Goal: Task Accomplishment & Management: Manage account settings

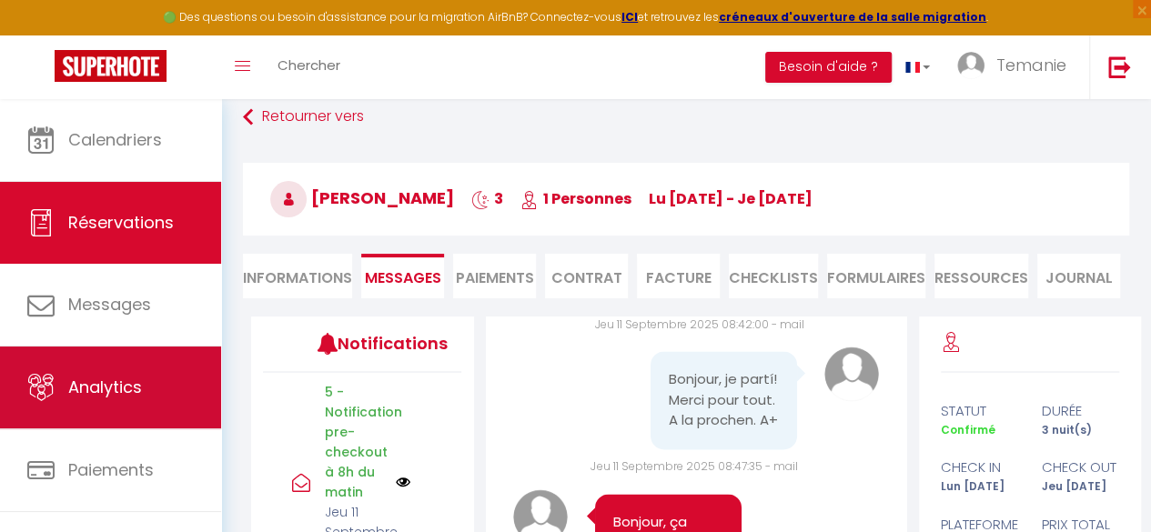
scroll to position [105, 0]
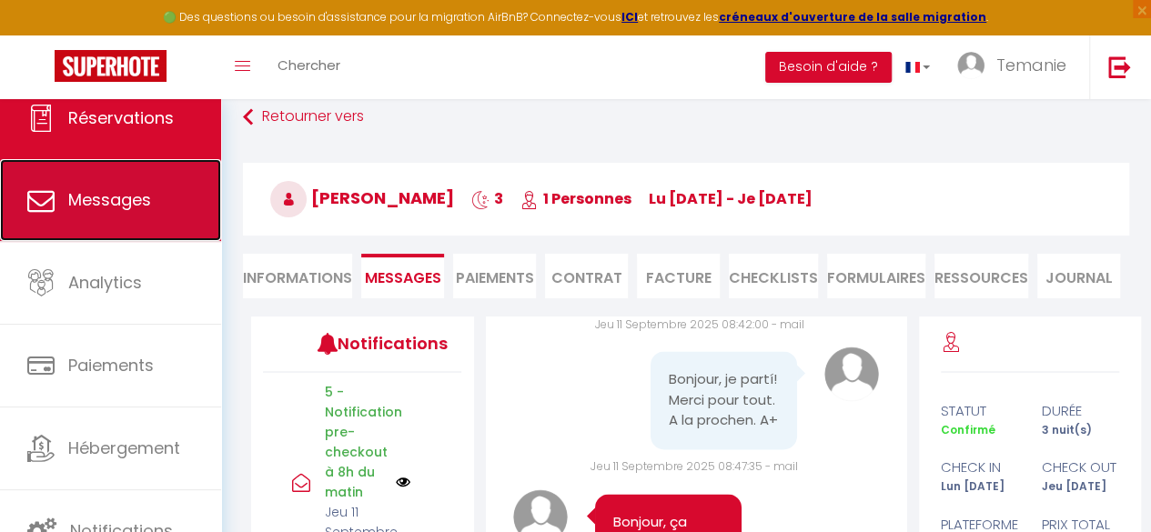
click at [106, 224] on link "Messages" at bounding box center [110, 200] width 221 height 82
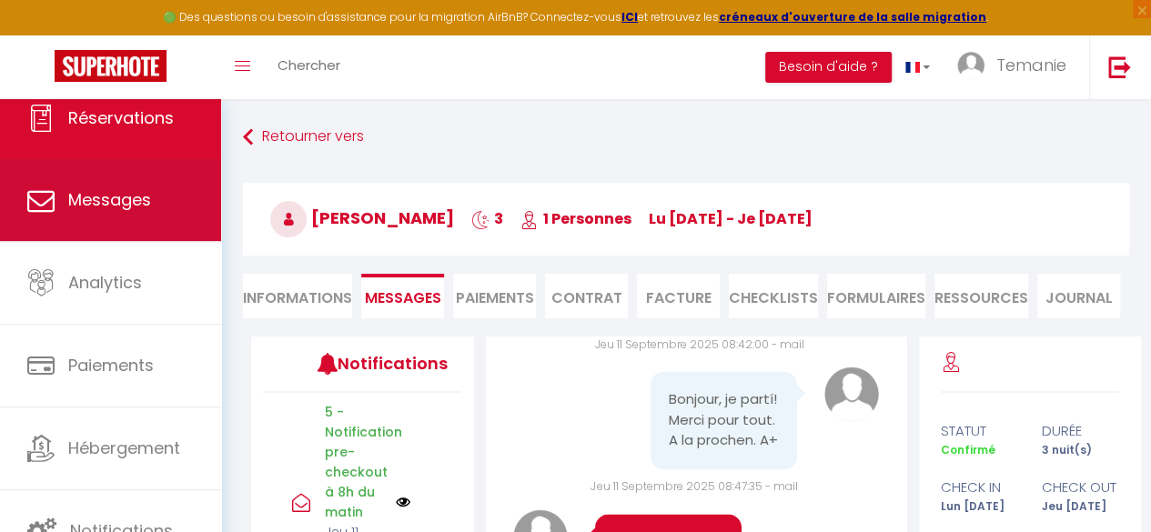
select select "message"
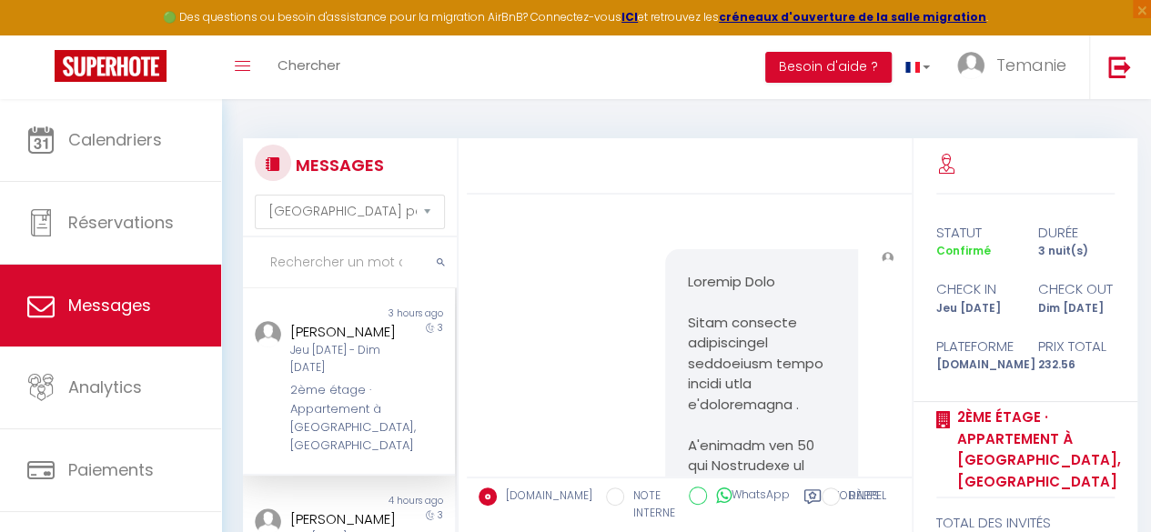
scroll to position [4016, 0]
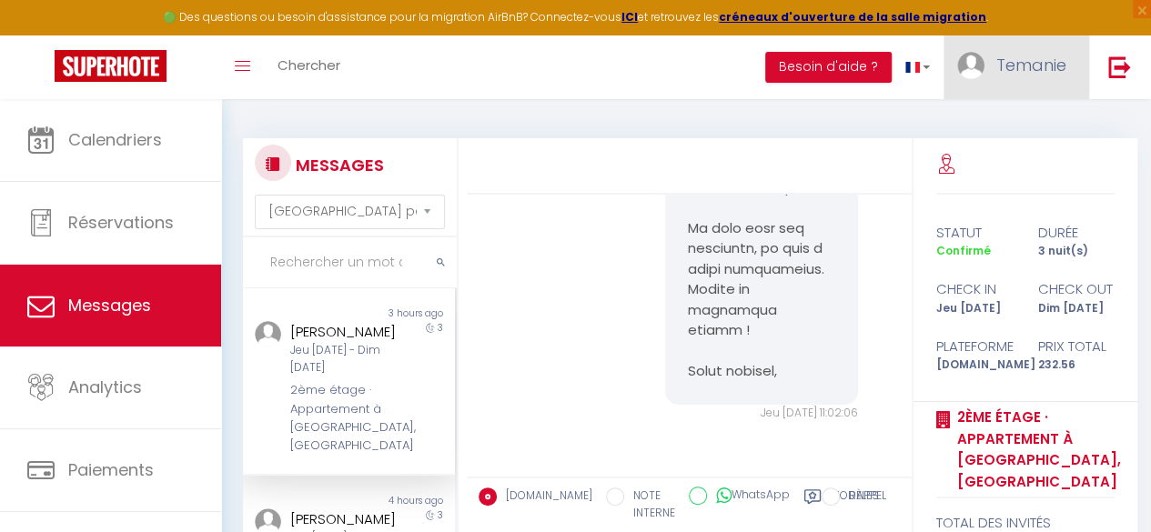
click at [1015, 66] on span "Temanie" at bounding box center [1031, 65] width 70 height 23
click at [1012, 112] on link "Paramètres" at bounding box center [1016, 126] width 135 height 31
select select "28"
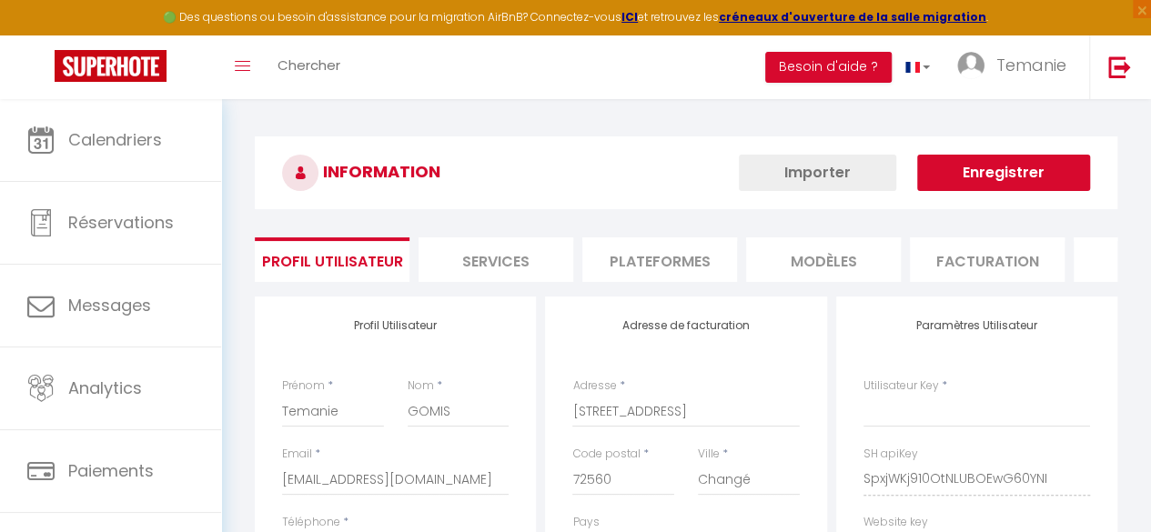
type input "SpxjWKj910OtNLUBOEwG60YNI"
type input "ZIWiitFFfzkPJr8oZJsG5eyUG"
type input "[URL][DOMAIN_NAME]"
select select "fr"
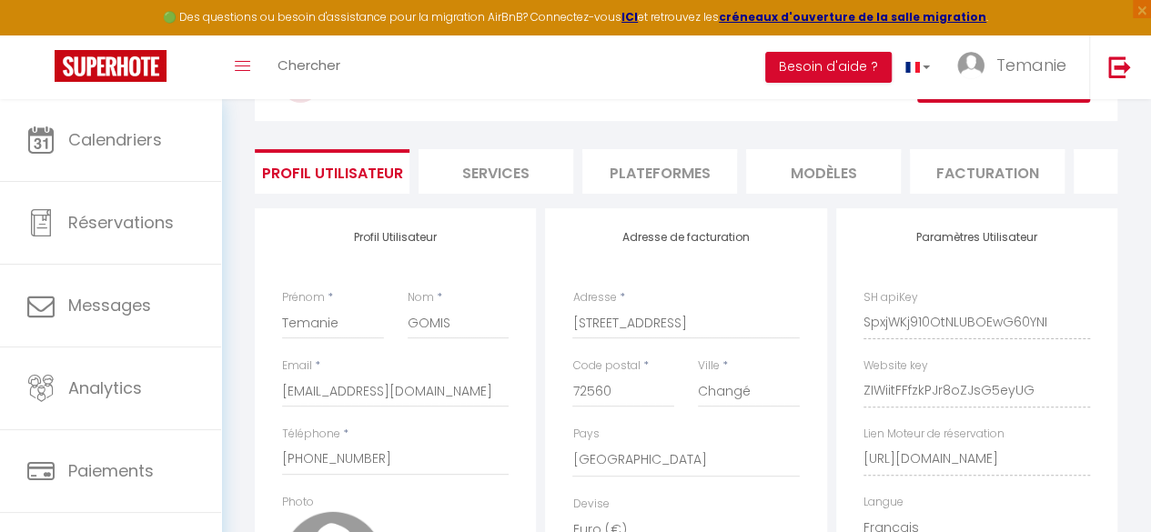
scroll to position [89, 0]
click at [842, 174] on li "MODÈLES" at bounding box center [823, 170] width 155 height 45
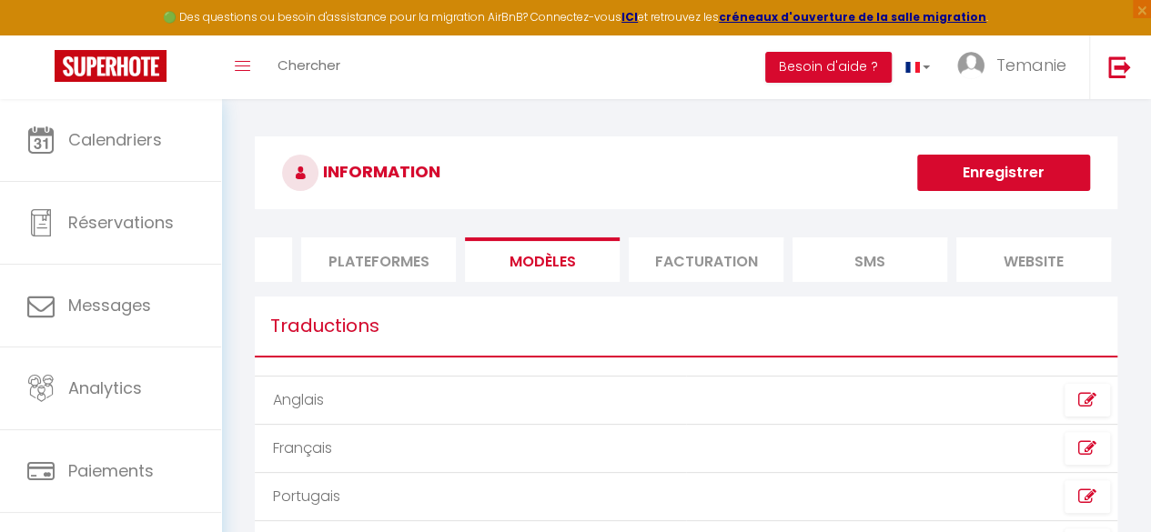
scroll to position [0, 448]
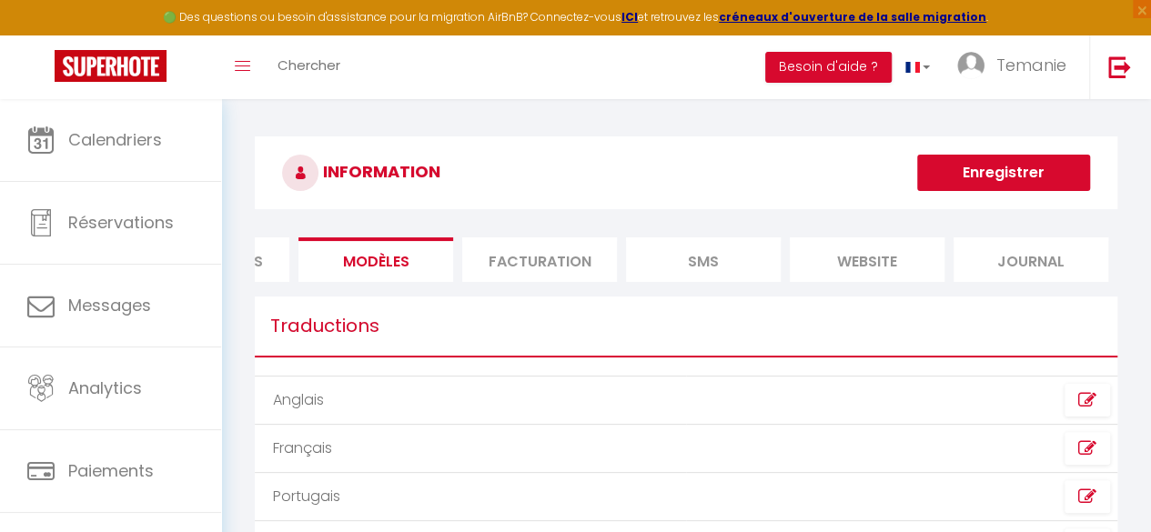
click at [712, 274] on li "SMS" at bounding box center [703, 259] width 155 height 45
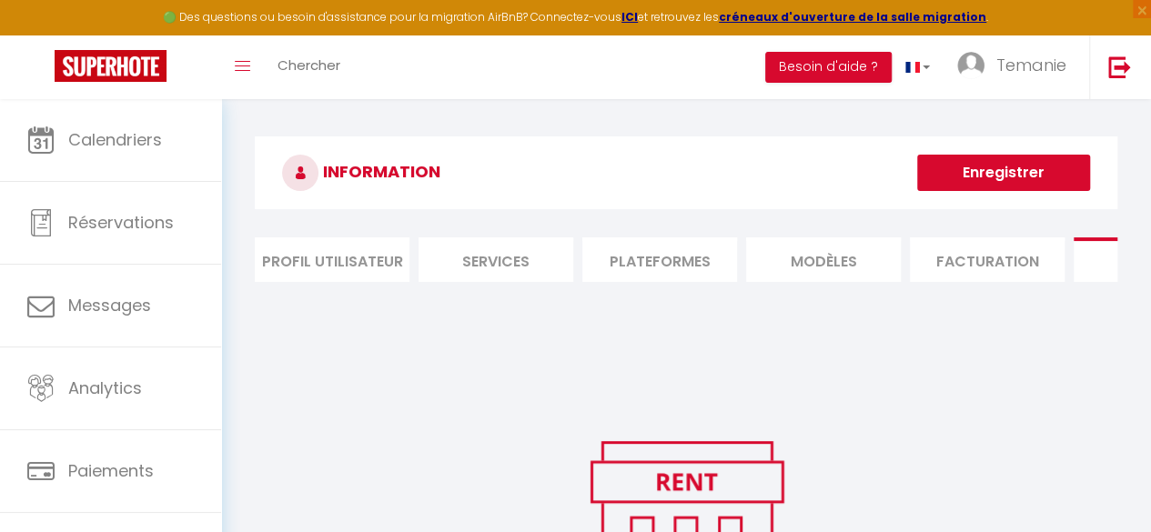
scroll to position [0, 448]
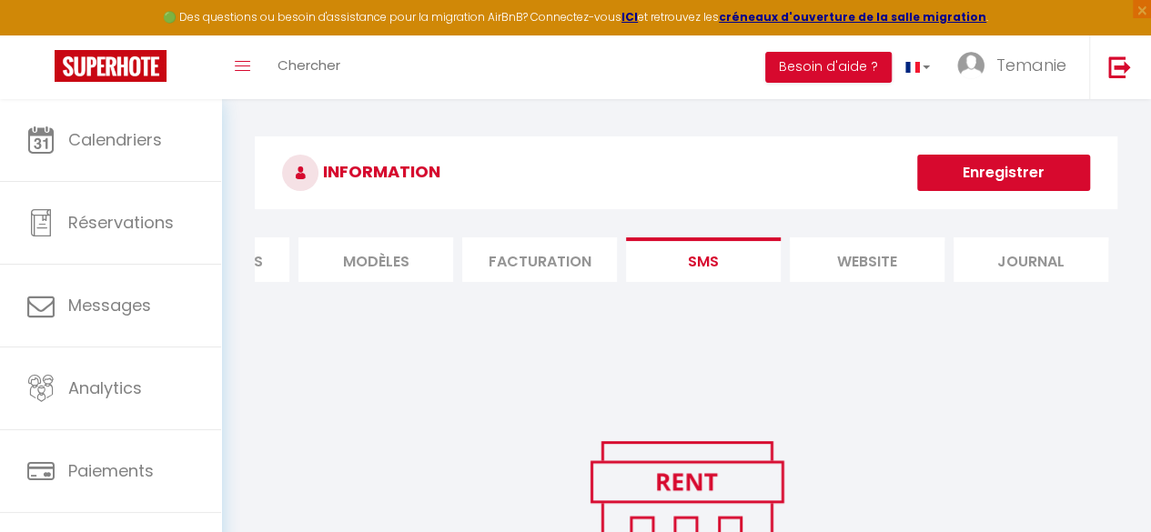
click at [1053, 259] on li "Journal" at bounding box center [1030, 259] width 155 height 45
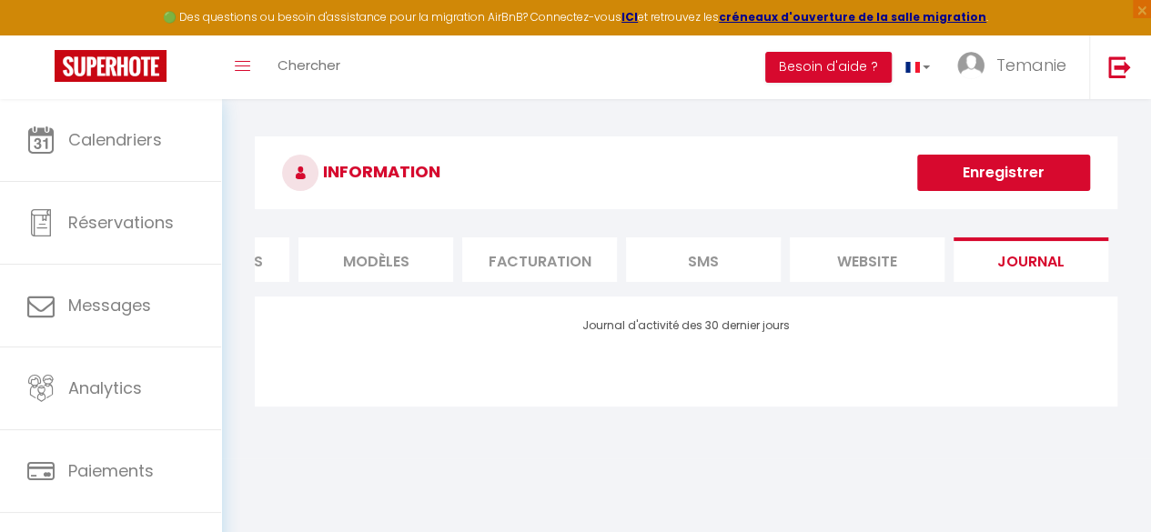
scroll to position [0, 0]
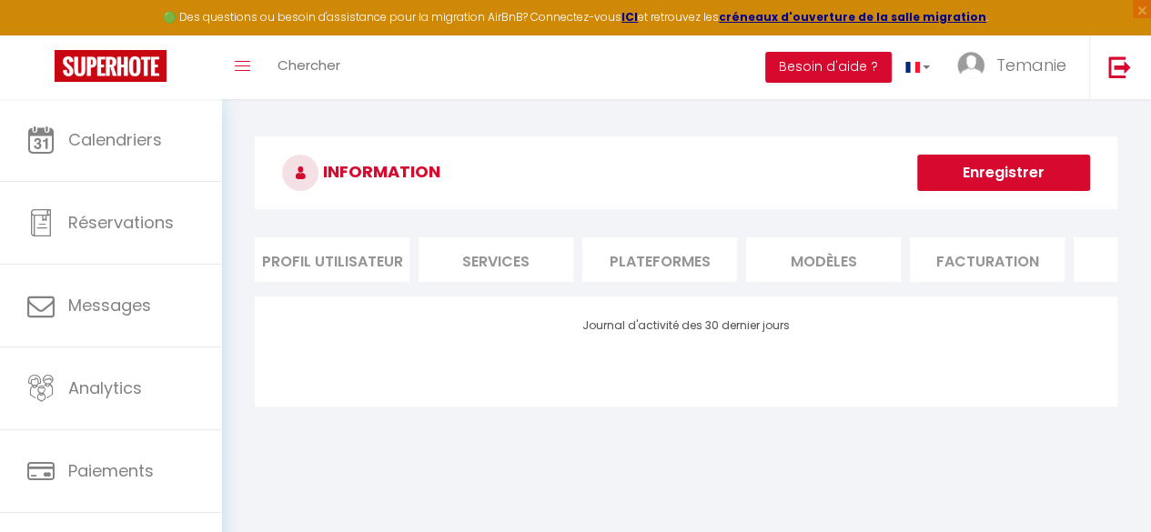
click at [281, 240] on li "Profil Utilisateur" at bounding box center [332, 259] width 155 height 45
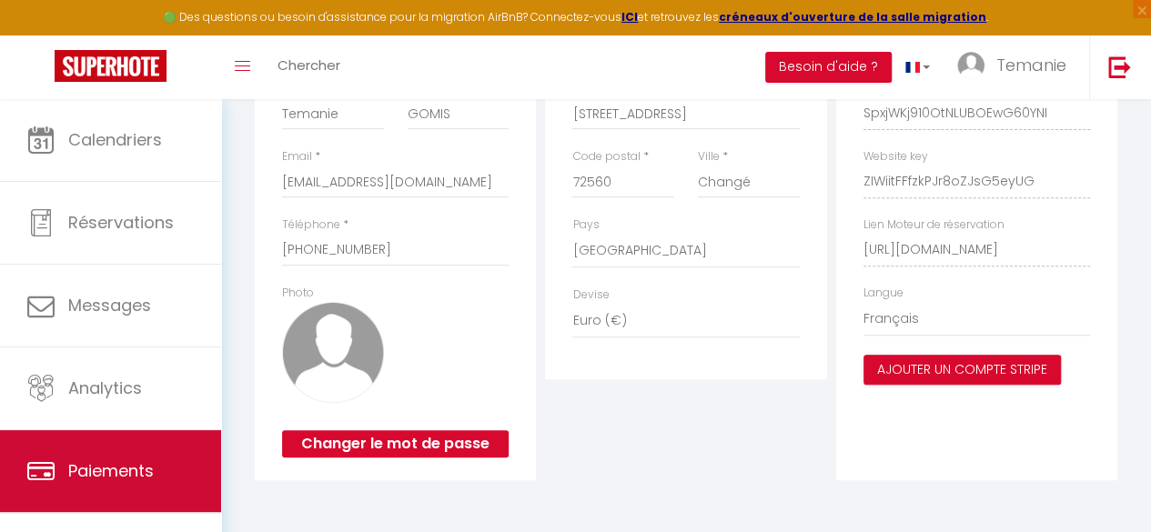
scroll to position [106, 0]
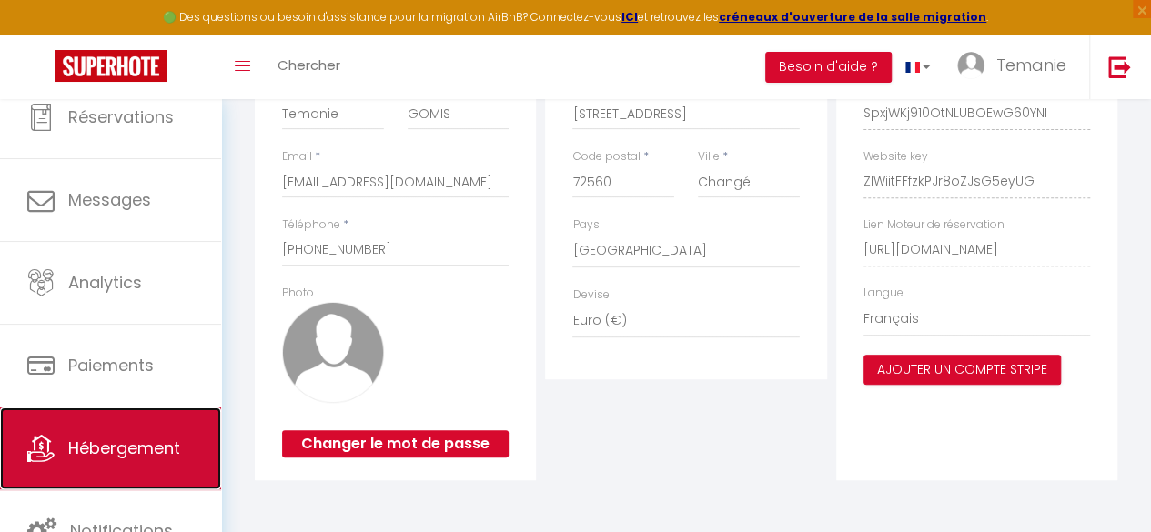
click at [83, 459] on link "Hébergement" at bounding box center [110, 449] width 221 height 82
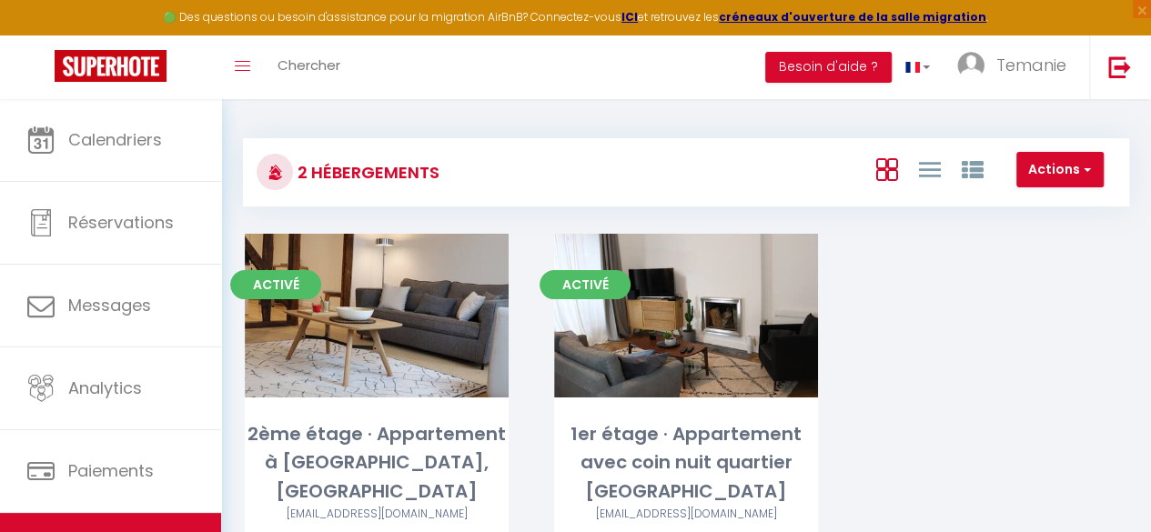
click at [235, 358] on div "Activé Editer 2ème étage · Appartement à [GEOGRAPHIC_DATA], quartier [GEOGRAPHI…" at bounding box center [376, 410] width 309 height 353
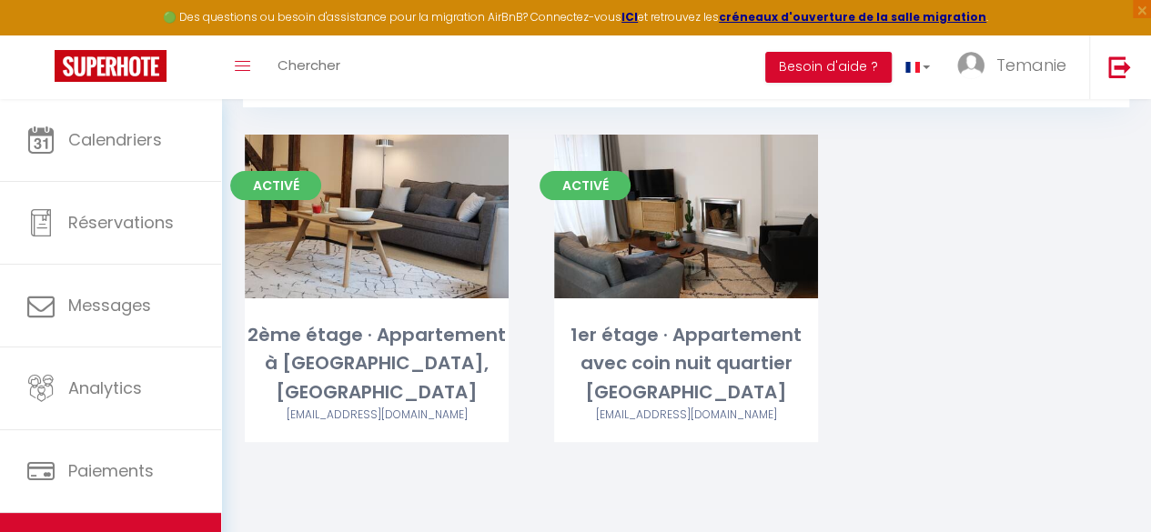
click at [272, 492] on div "2 Hébergements Actions Créer un Hébergement Nouveau groupe Initialiser les appa…" at bounding box center [686, 254] width 930 height 509
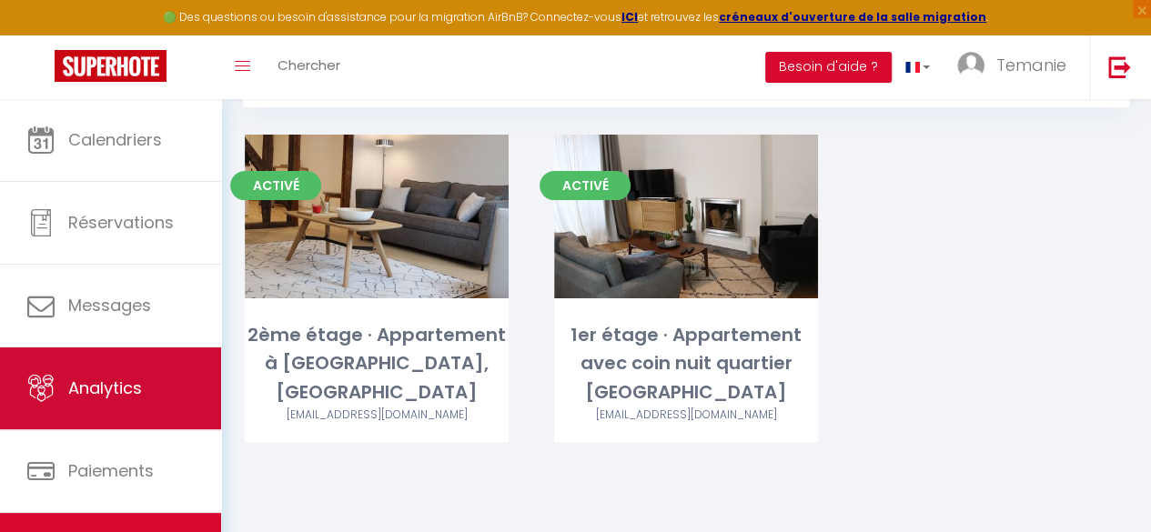
scroll to position [105, 0]
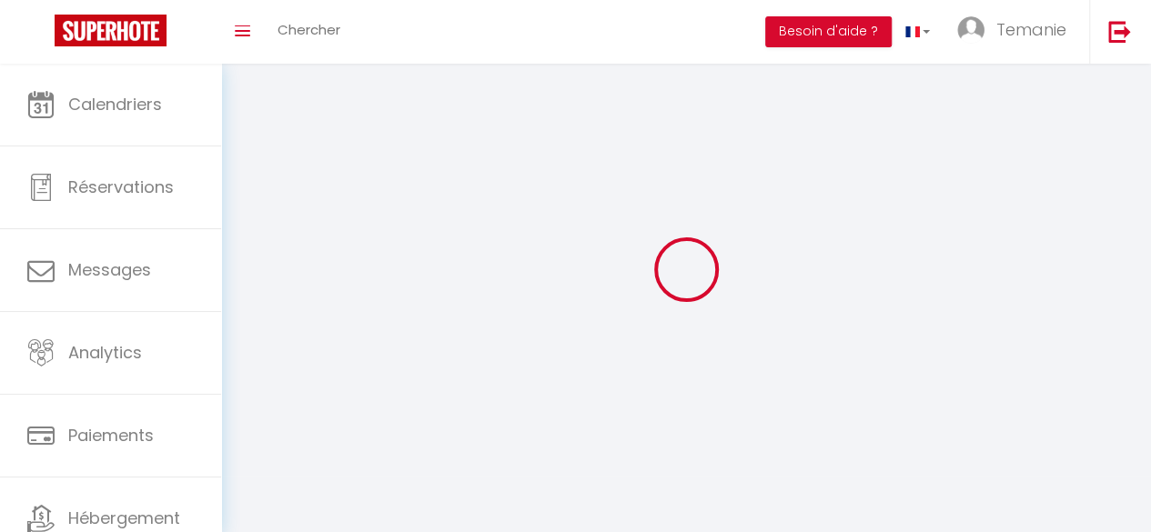
type input "Temanie"
type input "GOMIS"
type input "[PHONE_NUMBER]"
type input "[STREET_ADDRESS]"
type input "72560"
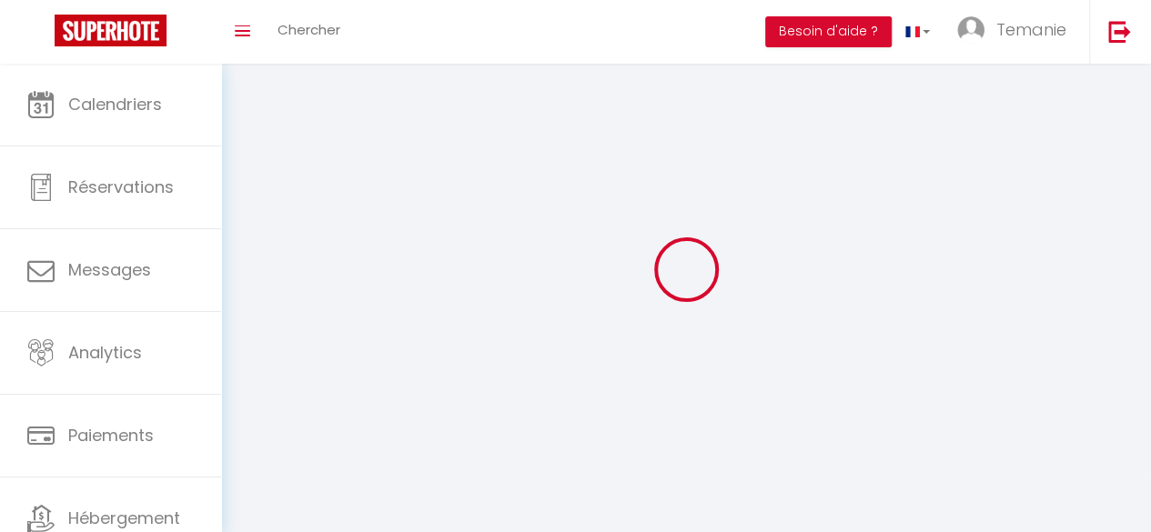
type input "Changé"
type input "SpxjWKj910OtNLUBOEwG60YNI"
type input "ZIWiitFFfzkPJr8oZJsG5eyUG"
select select "28"
type input "SpxjWKj910OtNLUBOEwG60YNI"
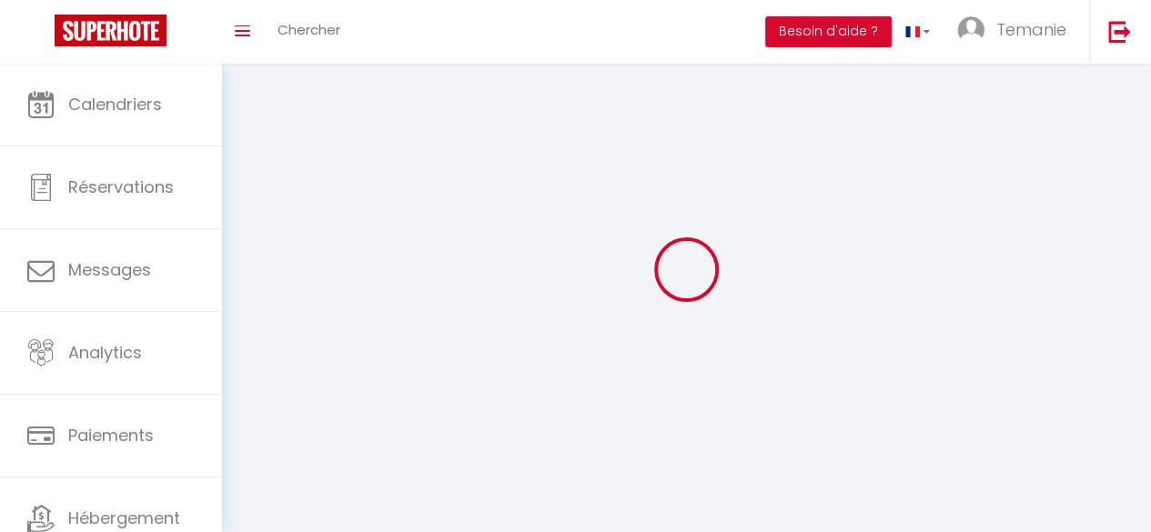
type input "ZIWiitFFfzkPJr8oZJsG5eyUG"
type input "[URL][DOMAIN_NAME]"
select select "fr"
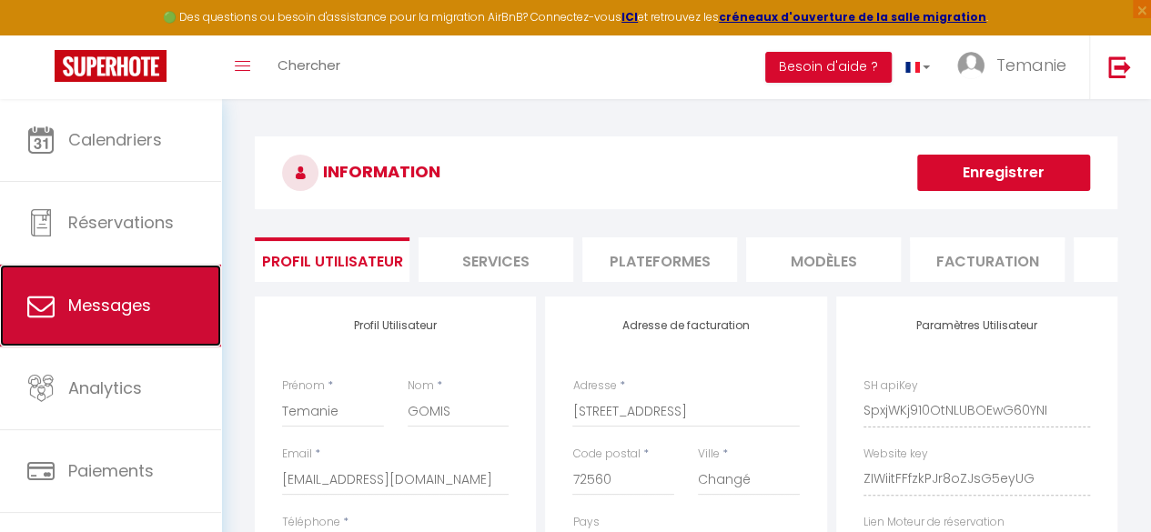
click at [116, 297] on span "Messages" at bounding box center [109, 305] width 83 height 23
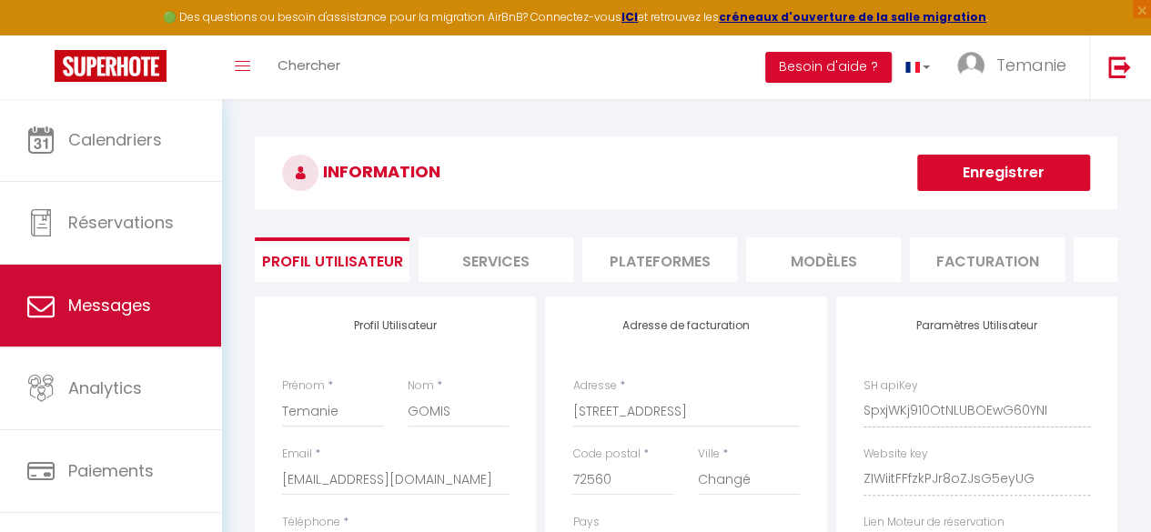
select select "message"
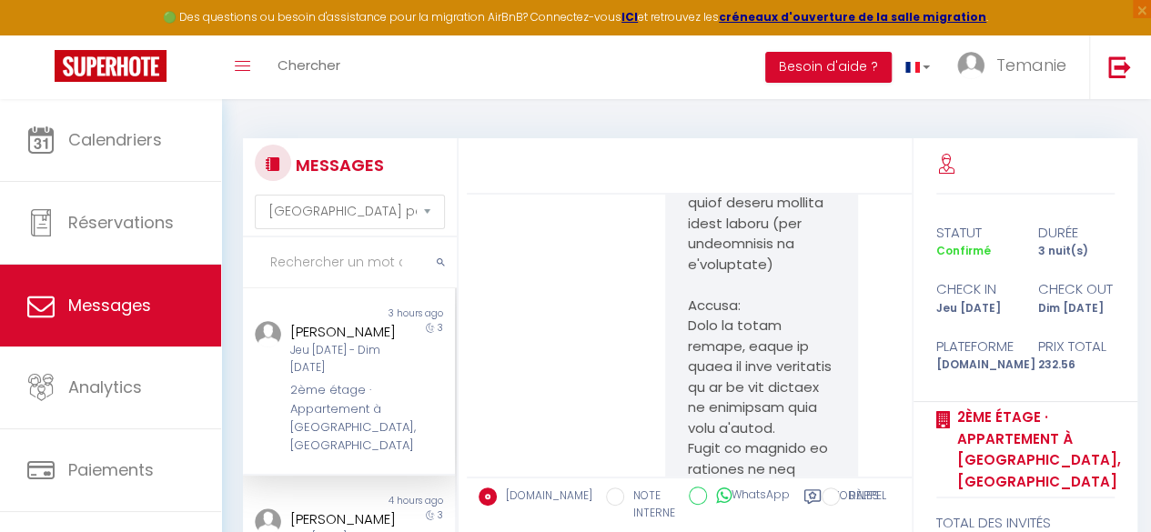
scroll to position [1482, 0]
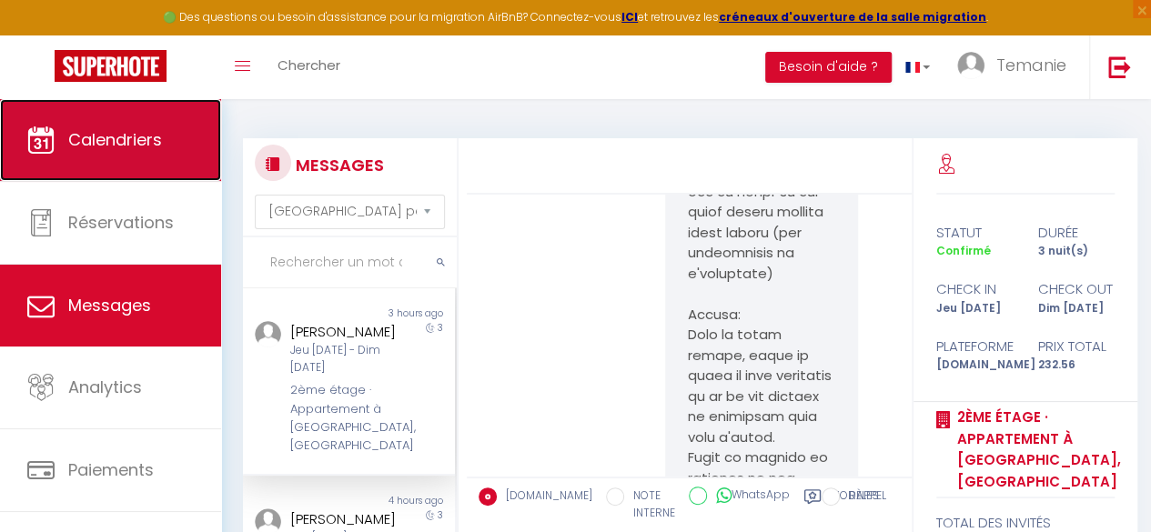
click at [114, 162] on link "Calendriers" at bounding box center [110, 140] width 221 height 82
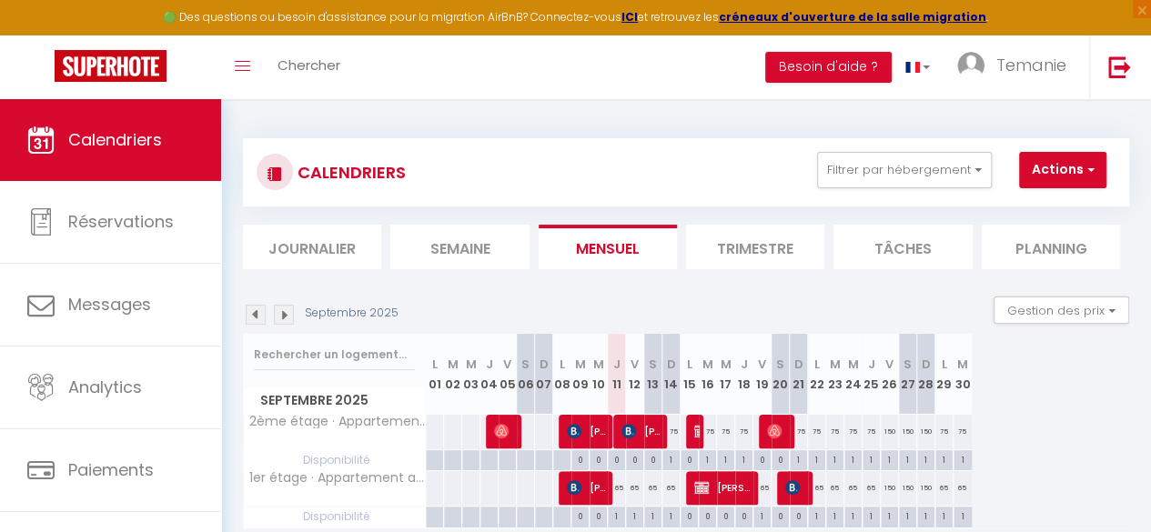
click at [919, 252] on li "Tâches" at bounding box center [902, 247] width 138 height 45
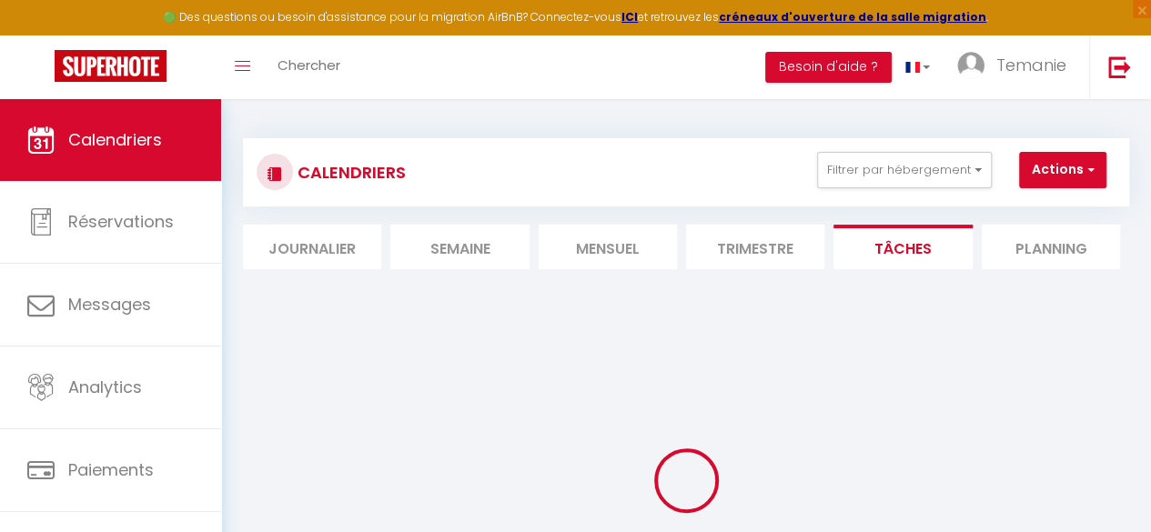
select select
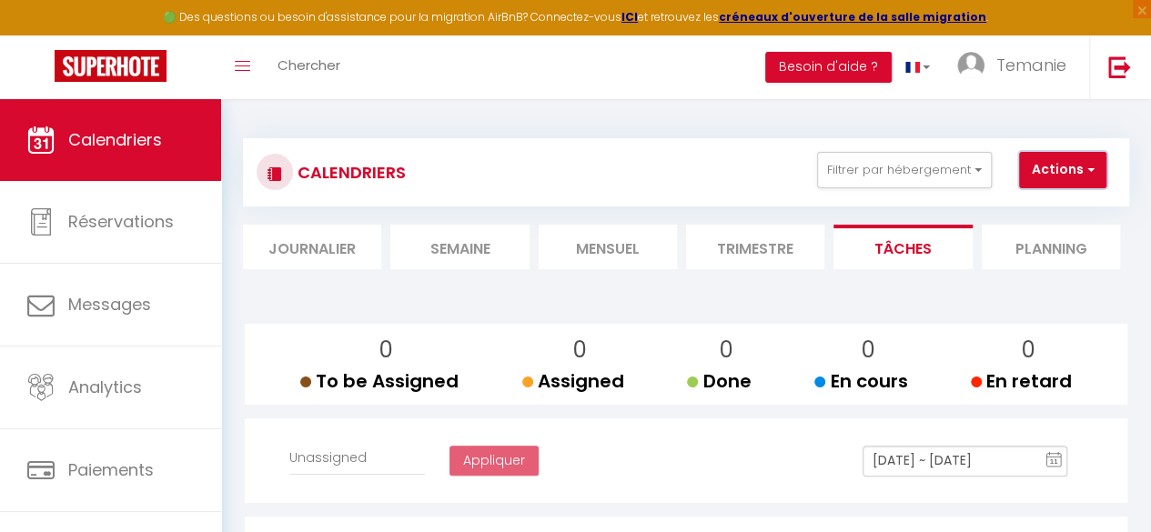
click at [1092, 167] on span "button" at bounding box center [1088, 169] width 11 height 18
click at [338, 230] on li "Journalier" at bounding box center [312, 247] width 138 height 45
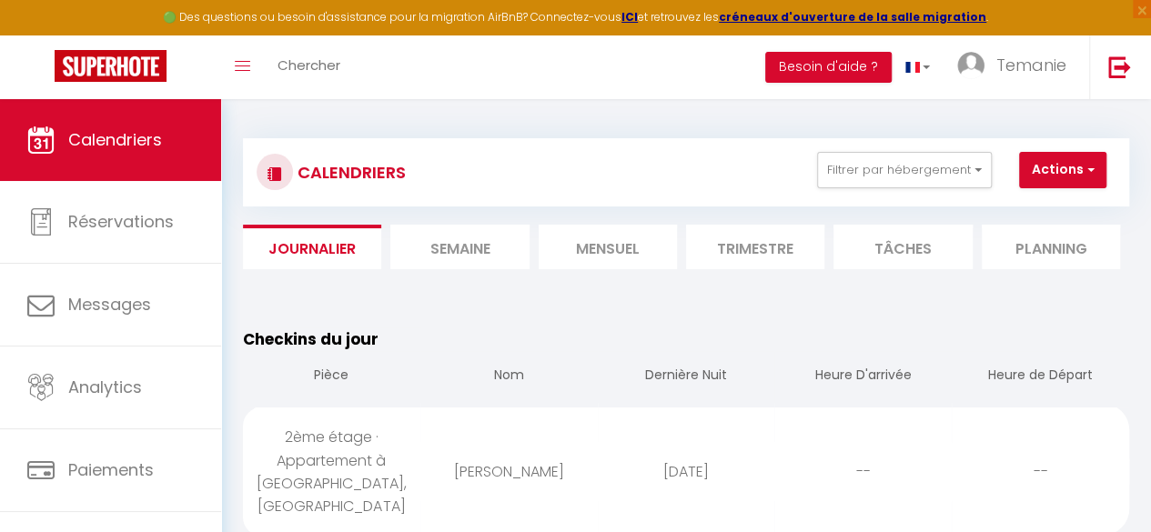
click at [572, 238] on li "Mensuel" at bounding box center [608, 247] width 138 height 45
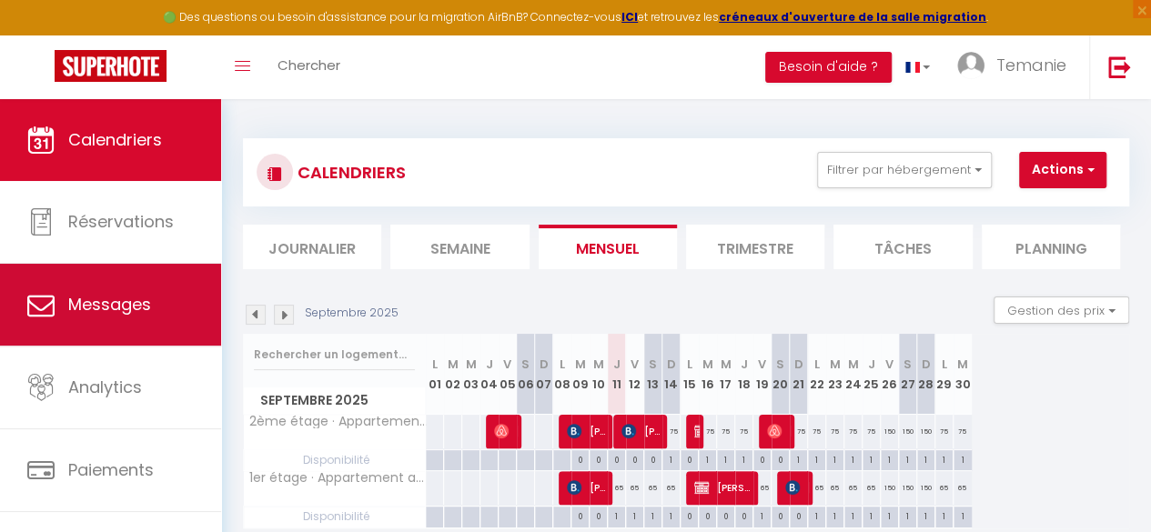
scroll to position [105, 0]
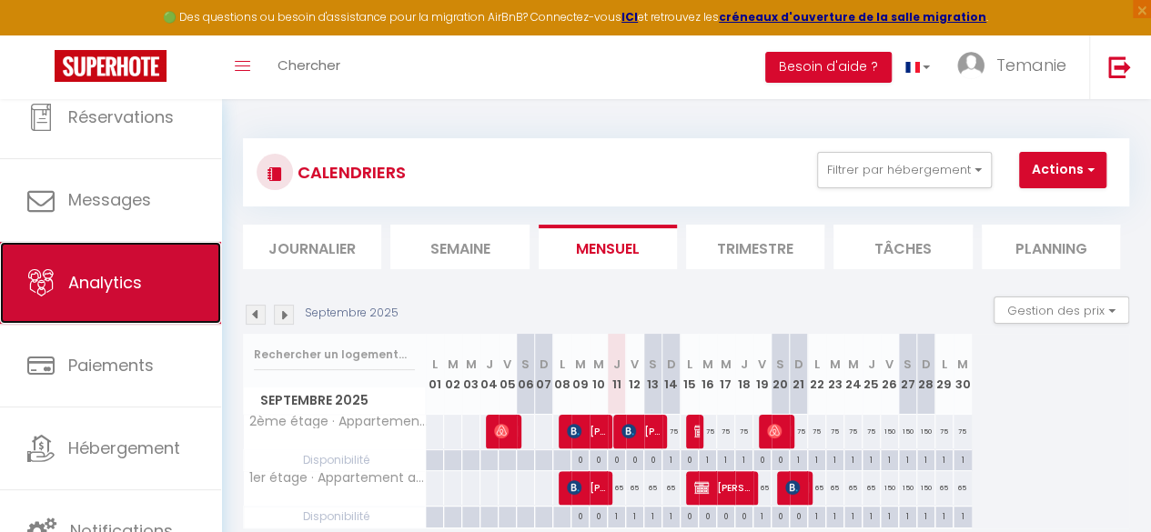
click at [106, 313] on link "Analytics" at bounding box center [110, 283] width 221 height 82
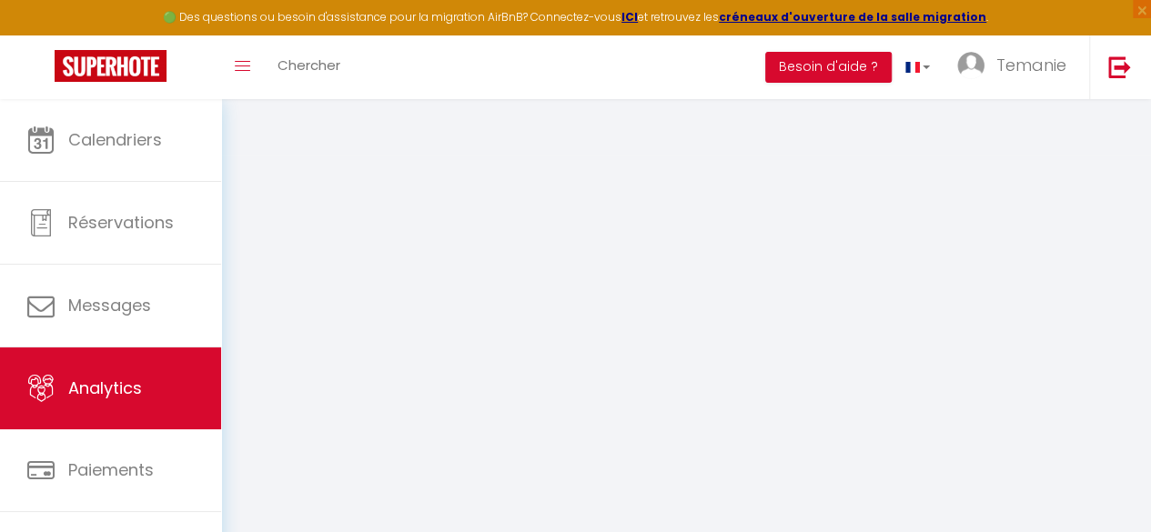
select select "2025"
select select "9"
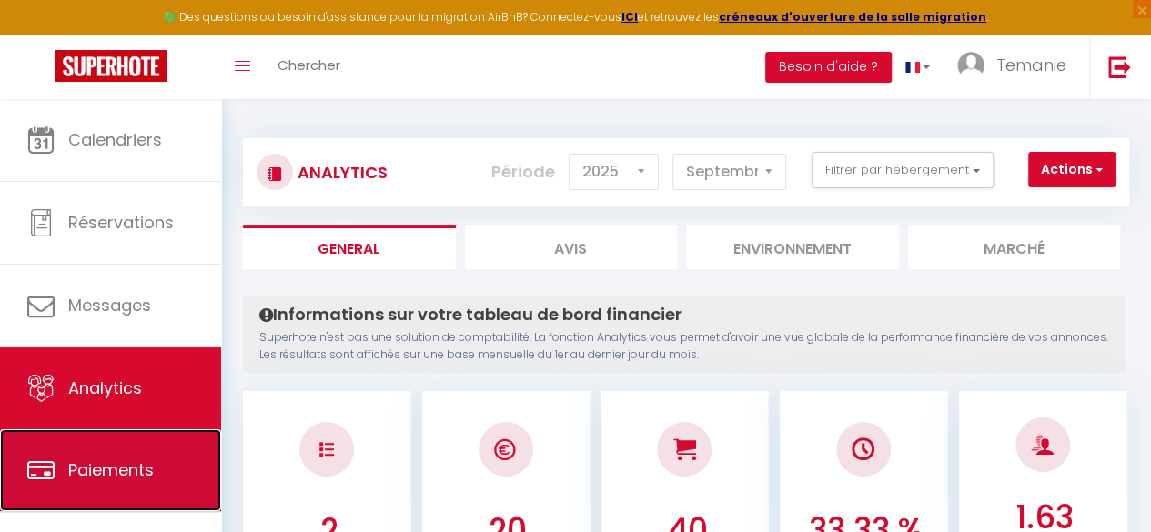
click at [129, 468] on span "Paiements" at bounding box center [111, 470] width 86 height 23
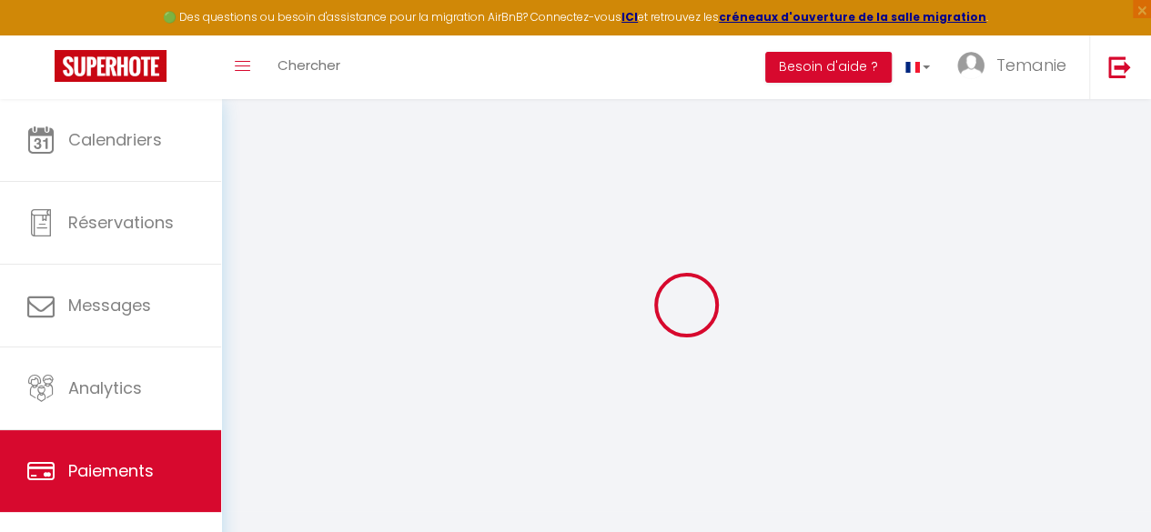
select select "2"
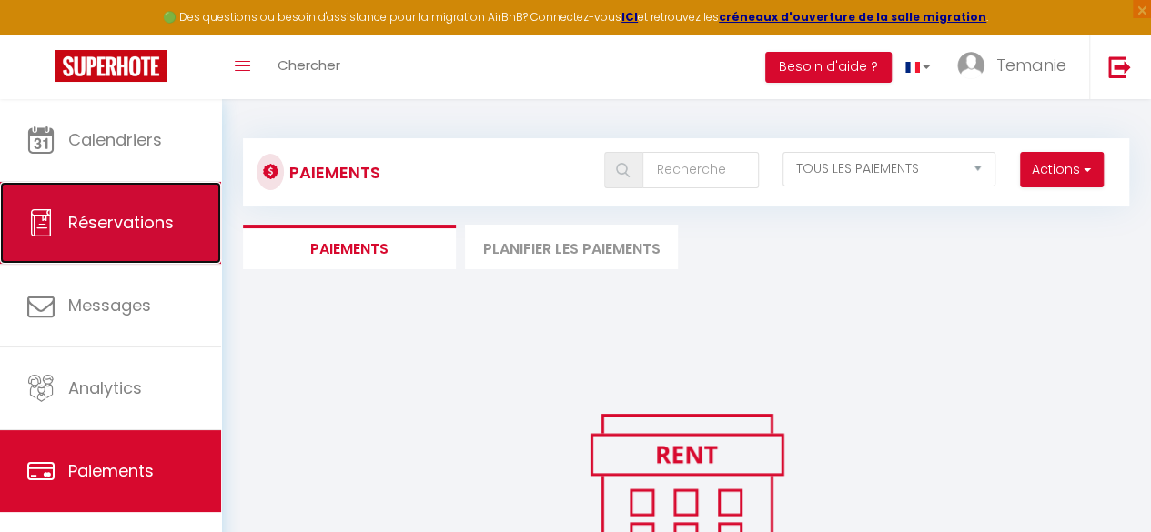
click at [98, 227] on span "Réservations" at bounding box center [121, 222] width 106 height 23
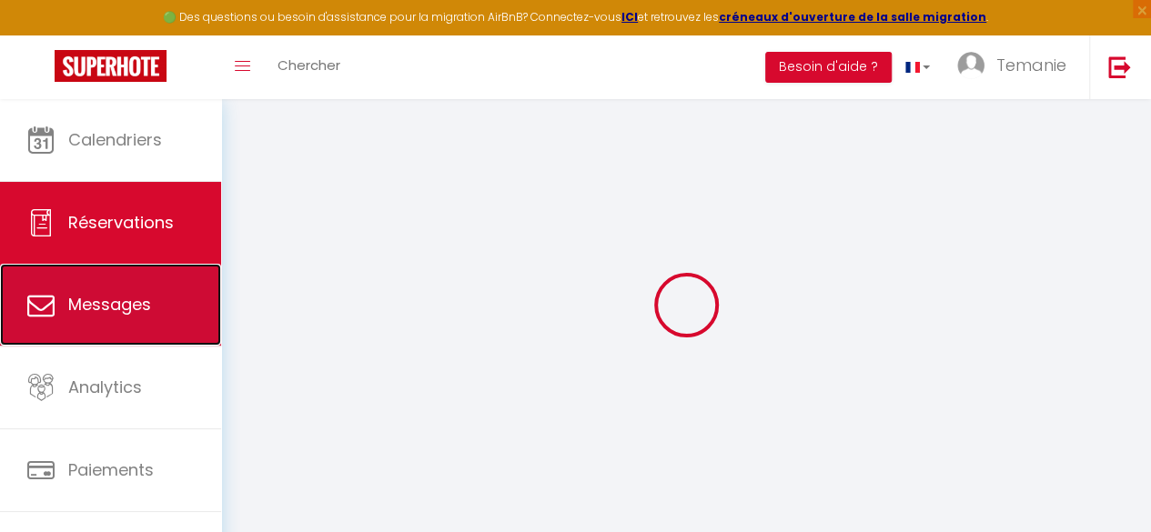
click at [108, 287] on link "Messages" at bounding box center [110, 305] width 221 height 82
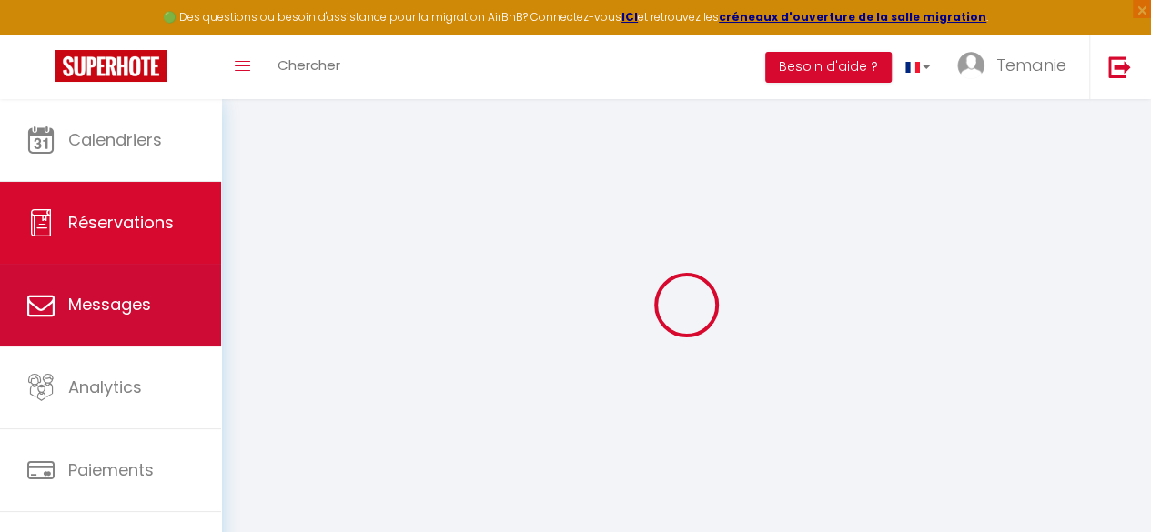
select select "message"
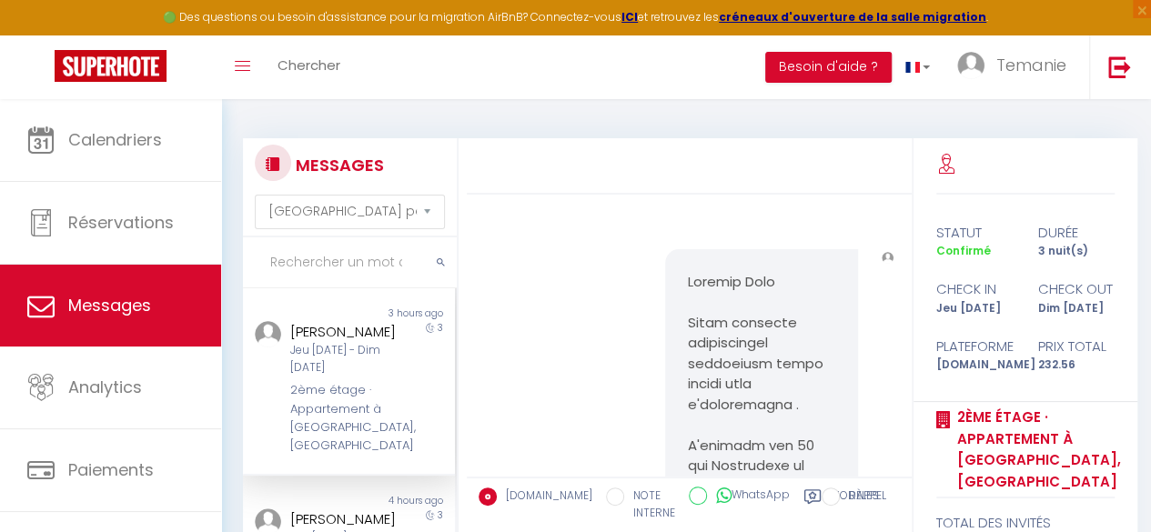
scroll to position [4016, 0]
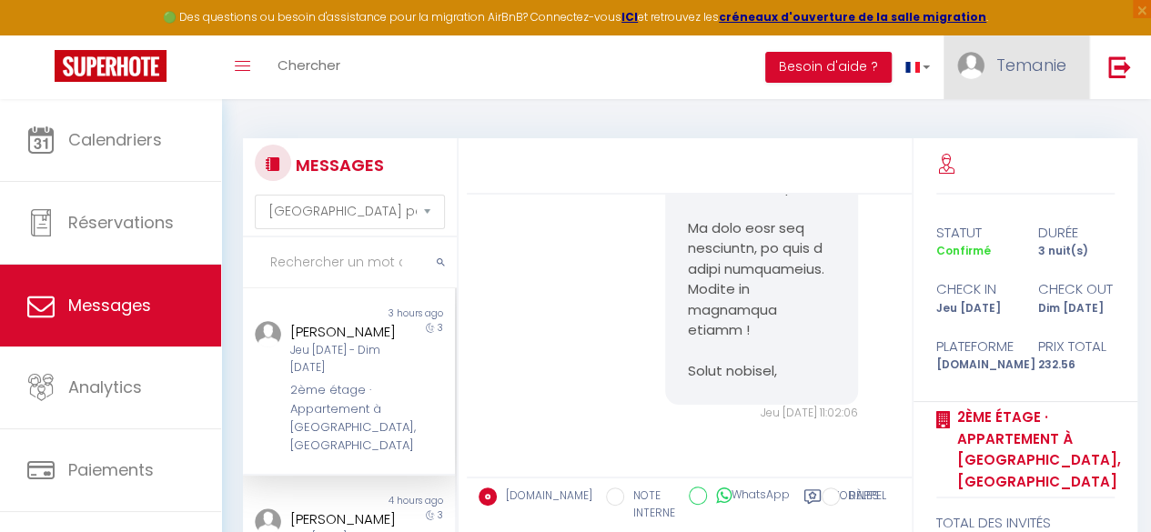
click at [1026, 70] on span "Temanie" at bounding box center [1031, 65] width 70 height 23
click at [1007, 120] on link "Paramètres" at bounding box center [1016, 126] width 135 height 31
select select "28"
select select "fr"
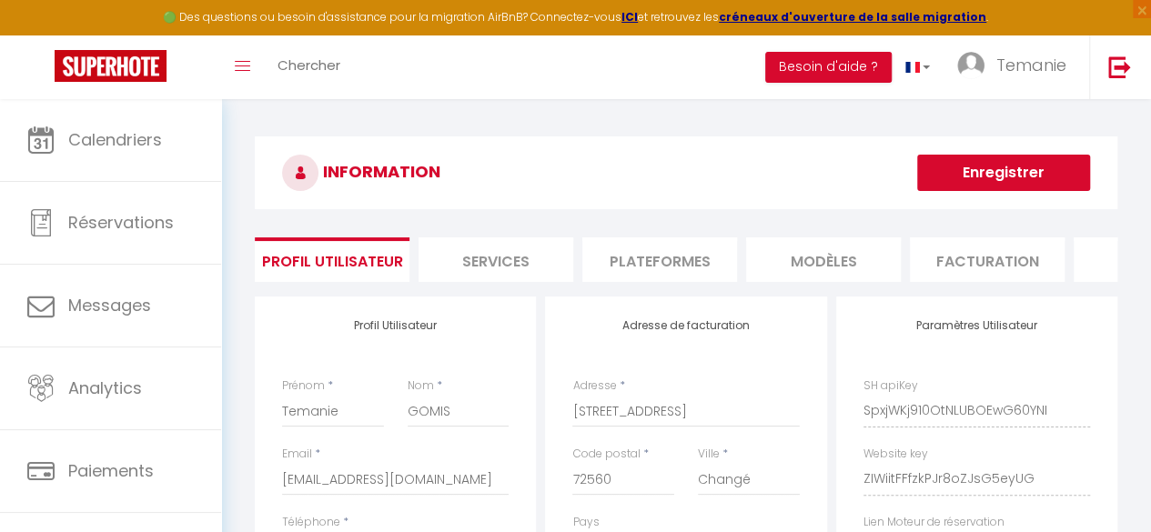
click at [473, 255] on li "Services" at bounding box center [495, 259] width 155 height 45
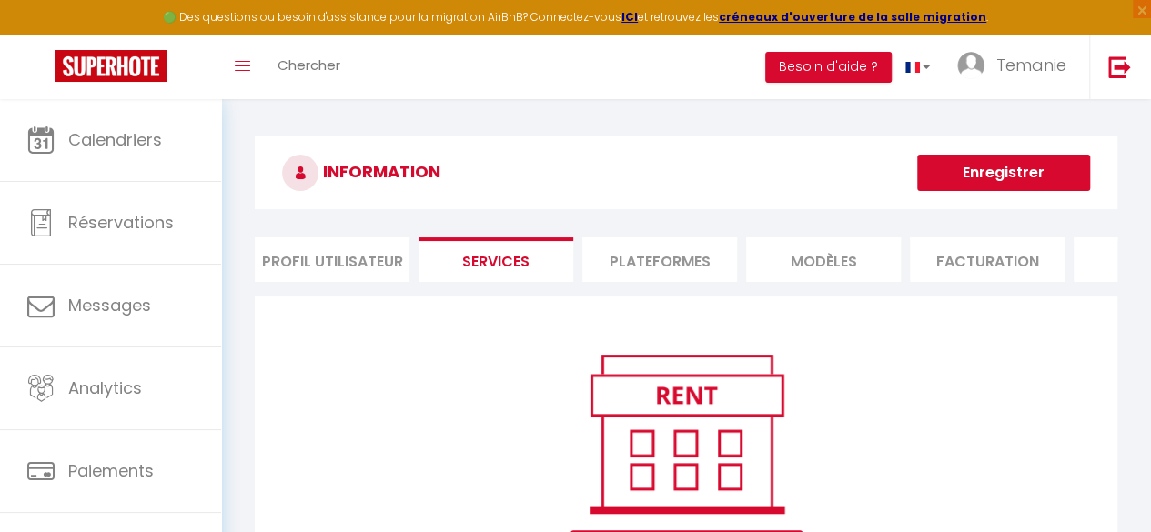
click at [628, 250] on li "Plateformes" at bounding box center [659, 259] width 155 height 45
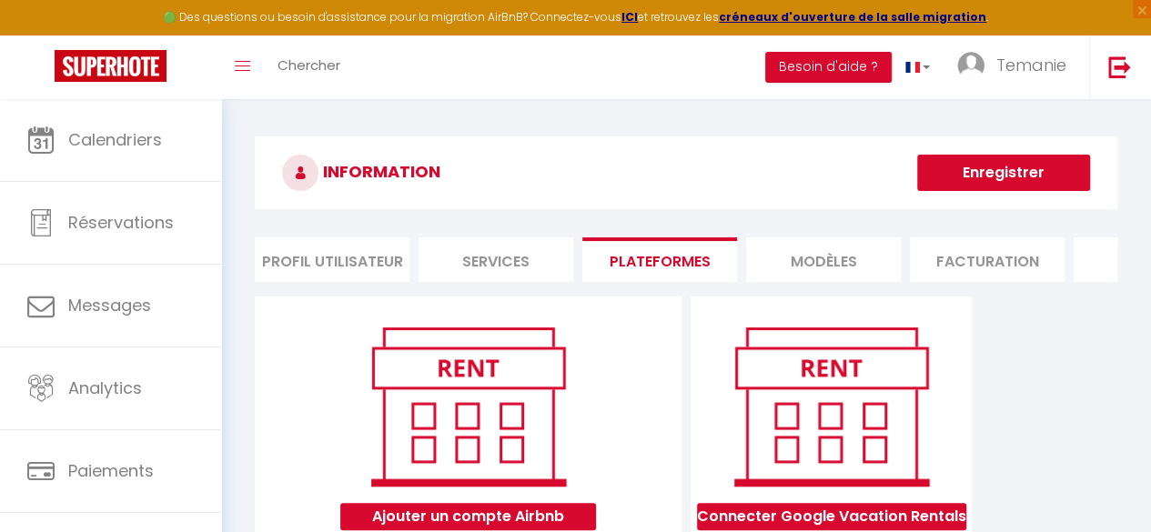
click at [827, 265] on li "MODÈLES" at bounding box center [823, 259] width 155 height 45
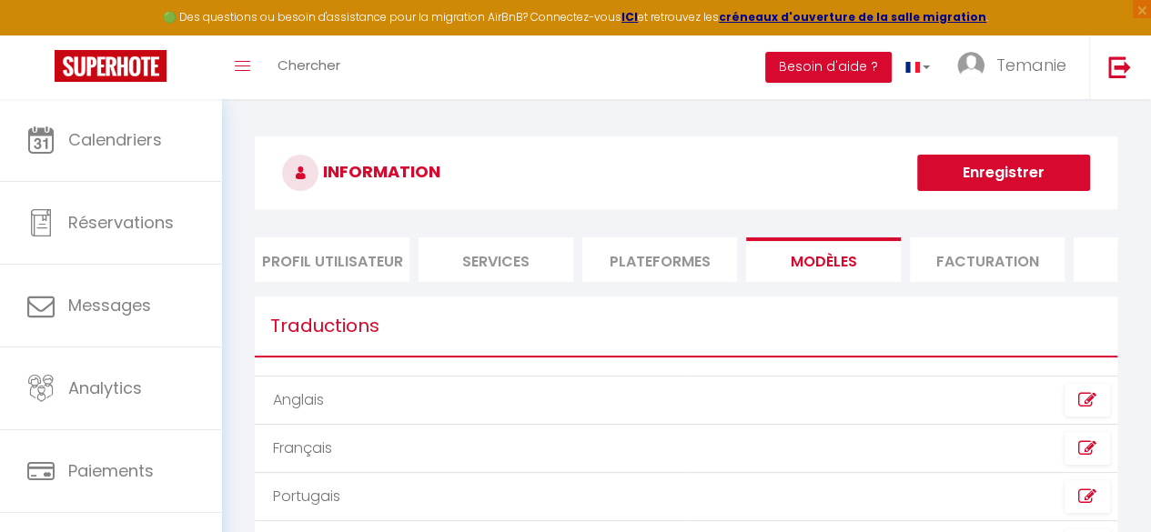
scroll to position [110, 0]
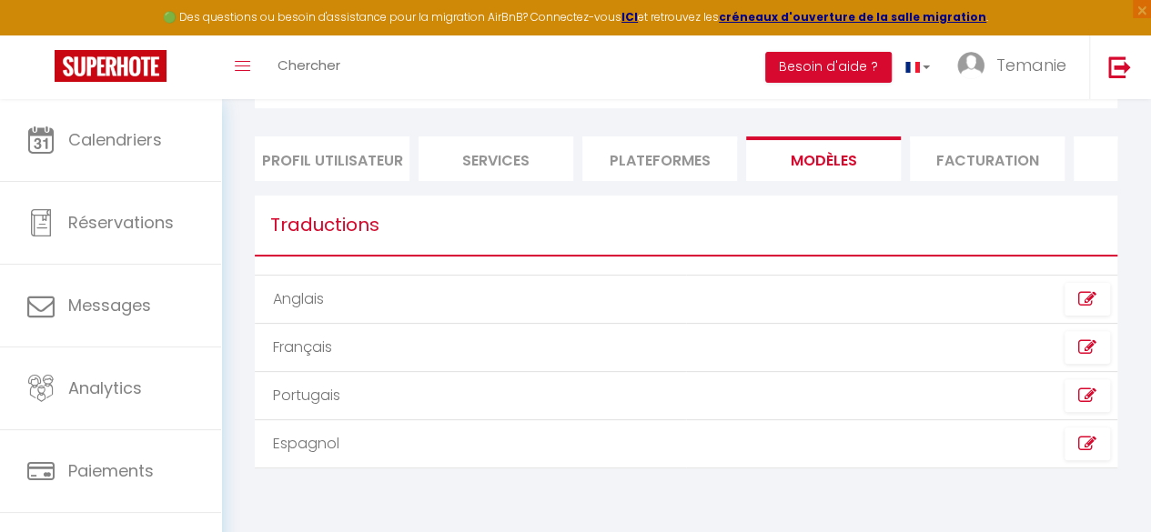
click at [972, 159] on li "Facturation" at bounding box center [987, 158] width 155 height 45
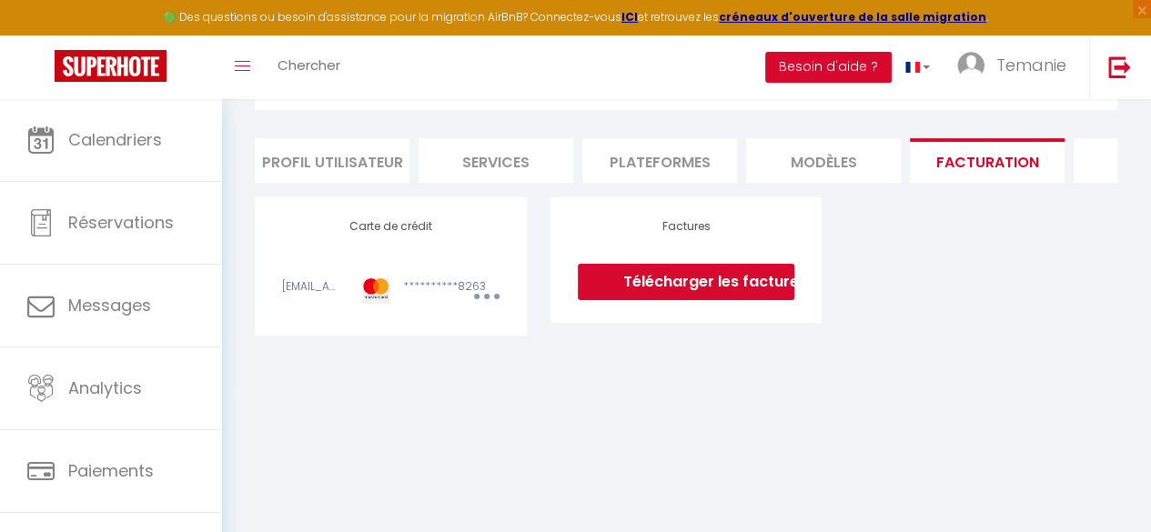
click at [287, 157] on li "Profil Utilisateur" at bounding box center [332, 160] width 155 height 45
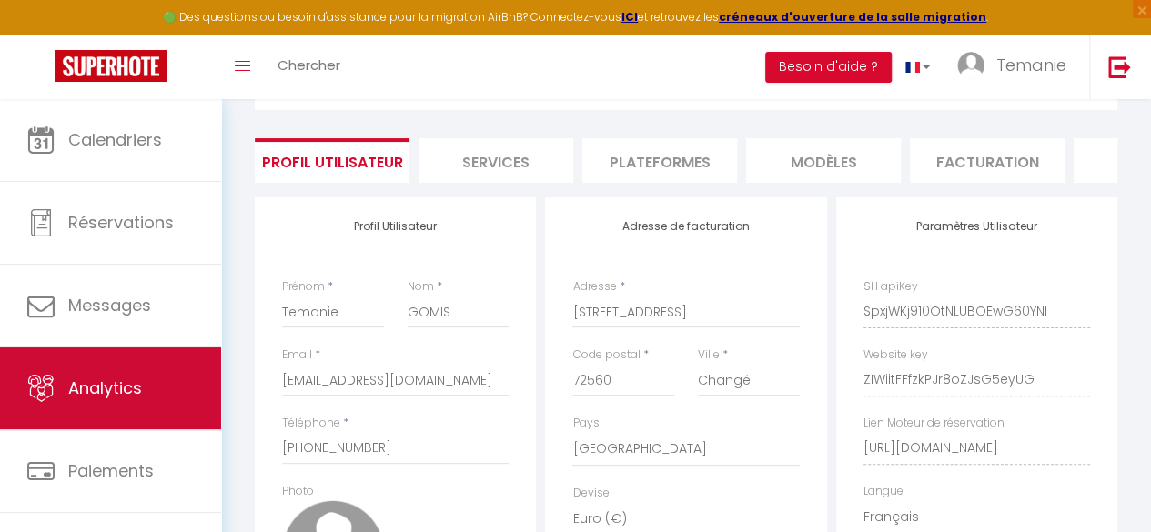
scroll to position [106, 0]
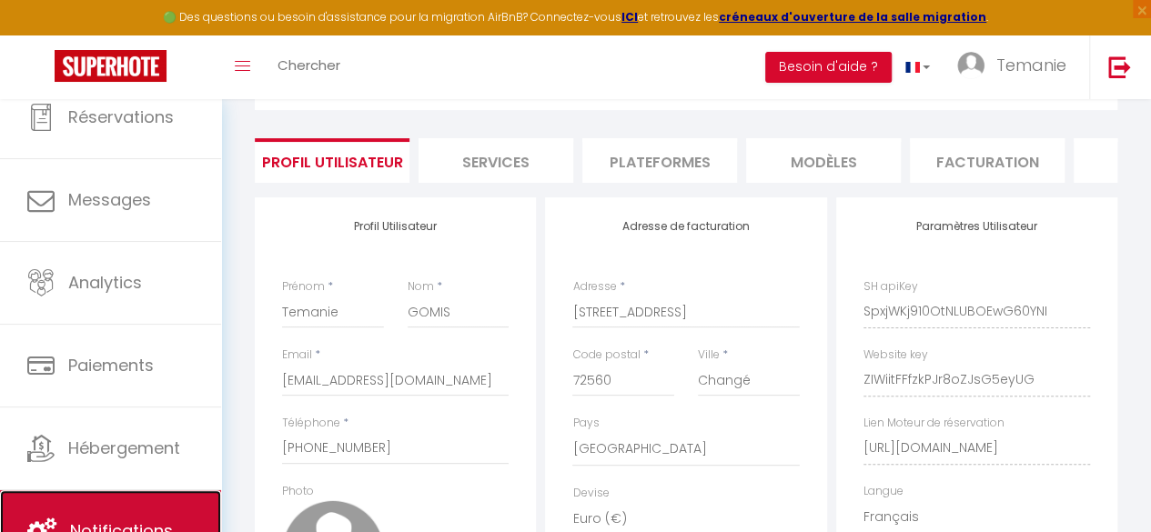
click at [141, 516] on link "Notifications" at bounding box center [110, 531] width 221 height 82
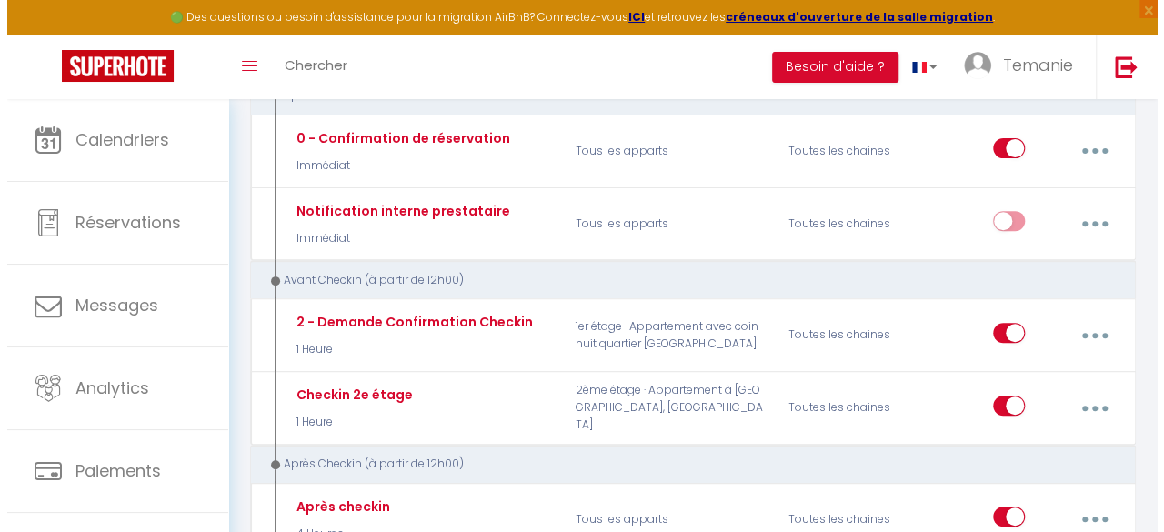
scroll to position [241, 0]
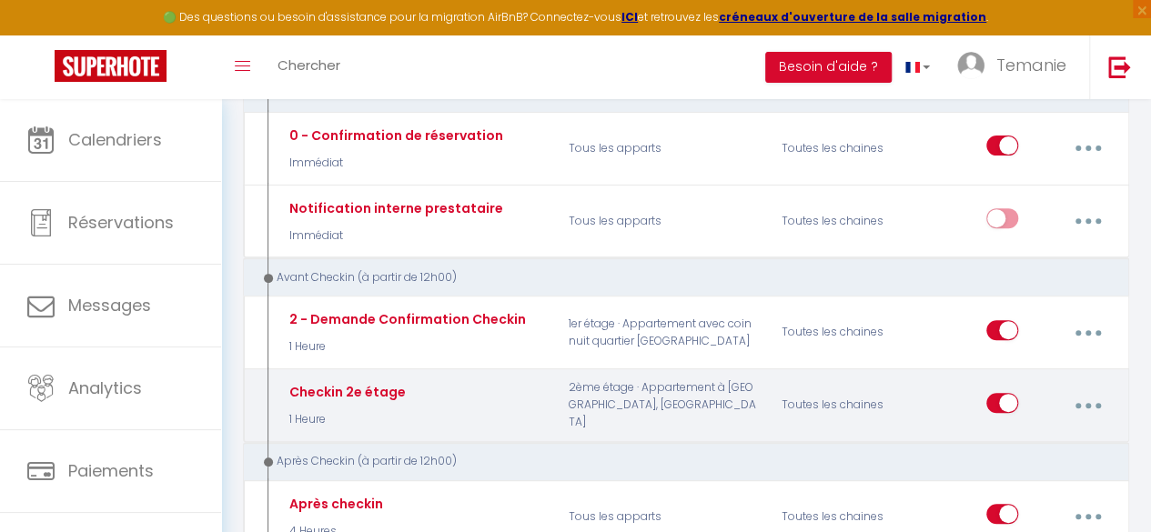
click at [1085, 405] on button "button" at bounding box center [1087, 405] width 48 height 35
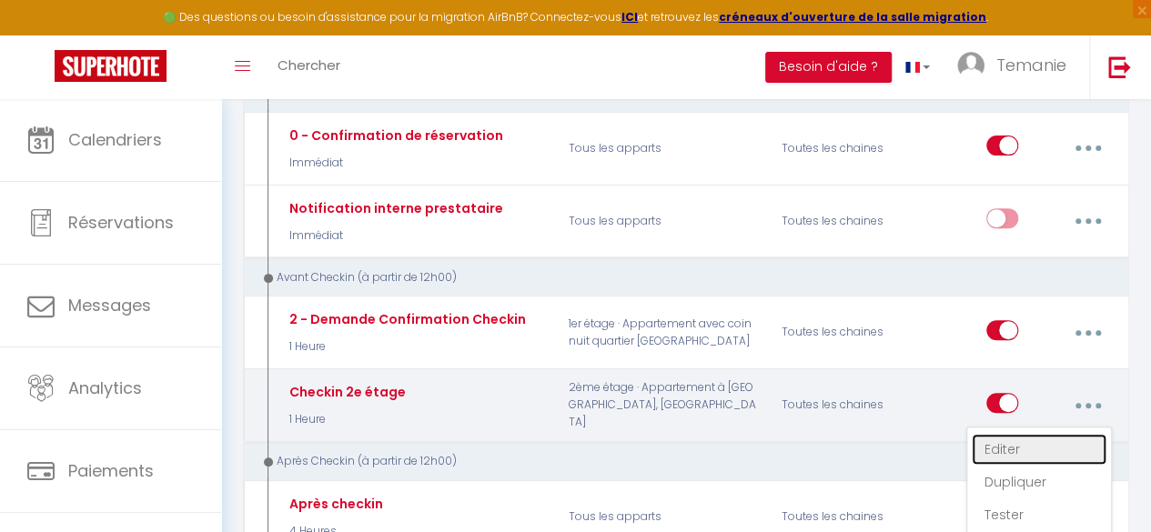
click at [1034, 440] on link "Editer" at bounding box center [1039, 449] width 135 height 31
type input "Checkin 2e étage"
select select "notification"
select select "1 Heure"
select select "if_booking_is_paid"
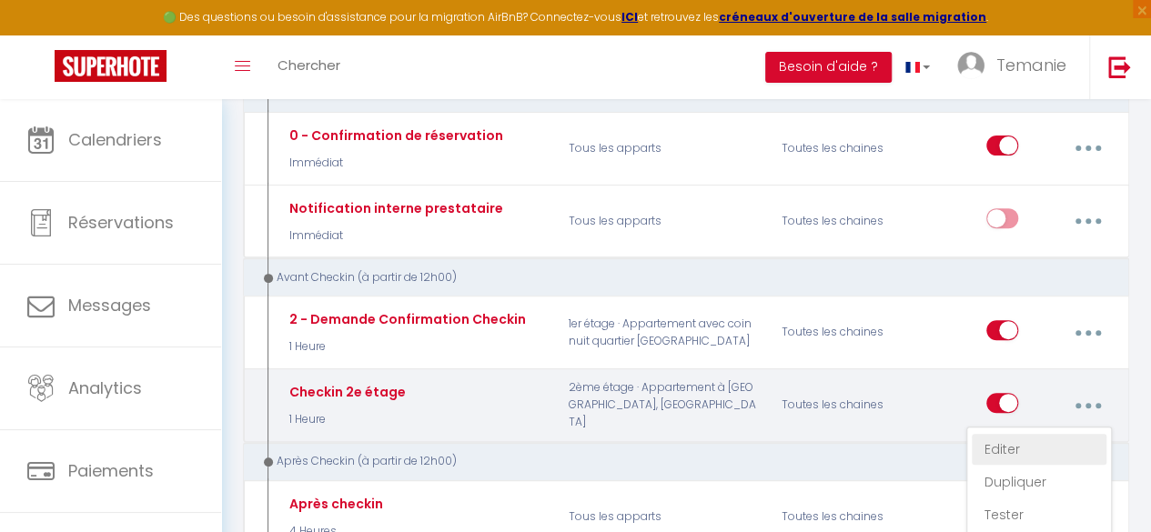
checkbox input "true"
checkbox input "false"
radio input "true"
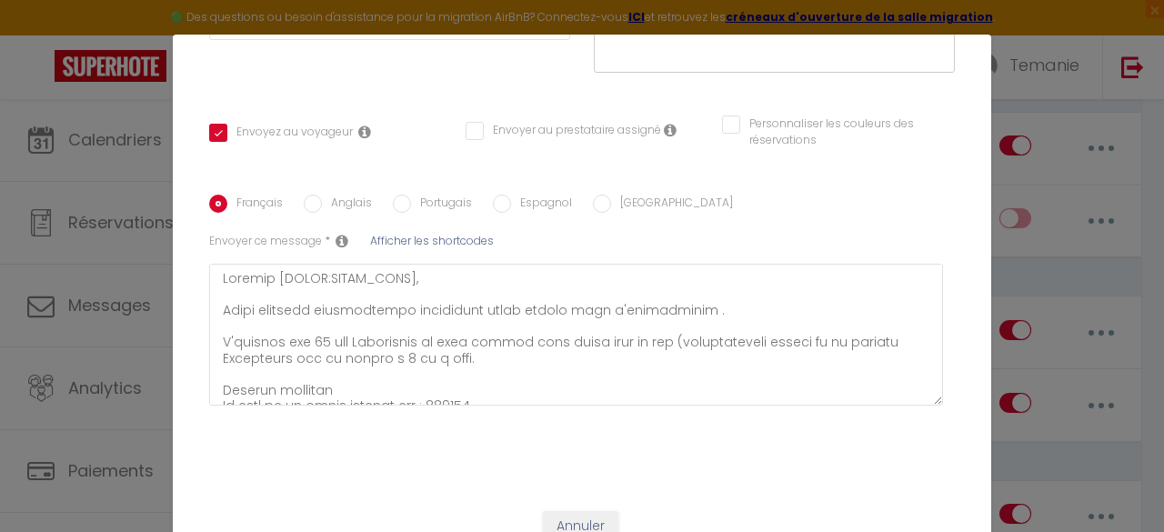
scroll to position [0, 0]
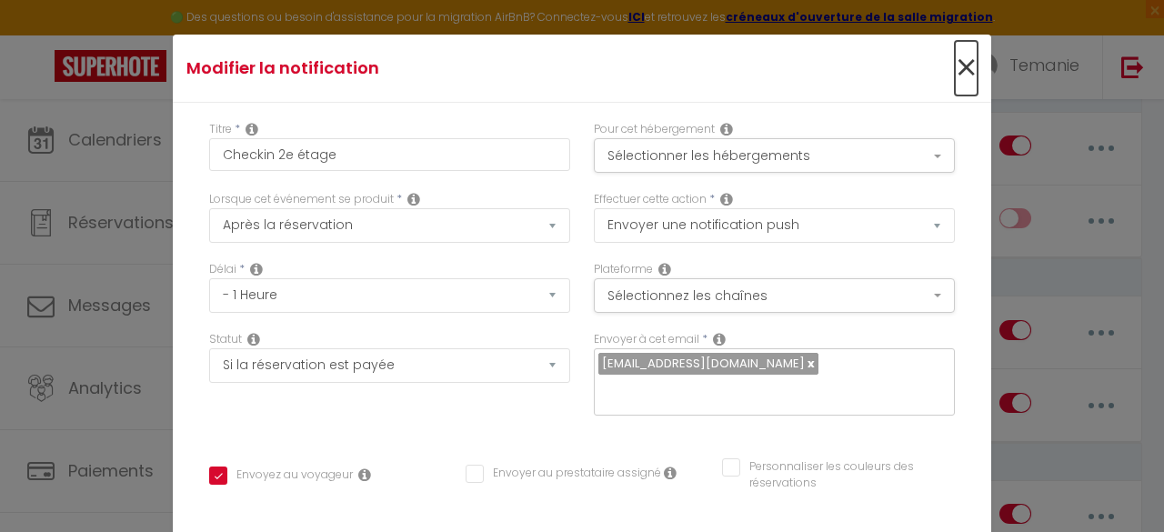
click at [955, 62] on span "×" at bounding box center [966, 68] width 23 height 55
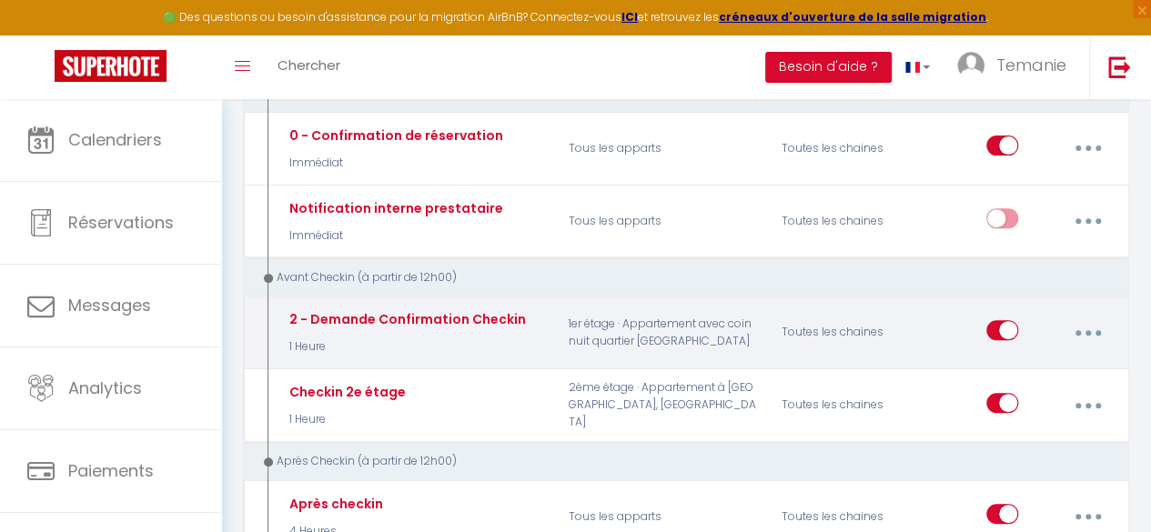
click at [1092, 328] on button "button" at bounding box center [1087, 333] width 48 height 35
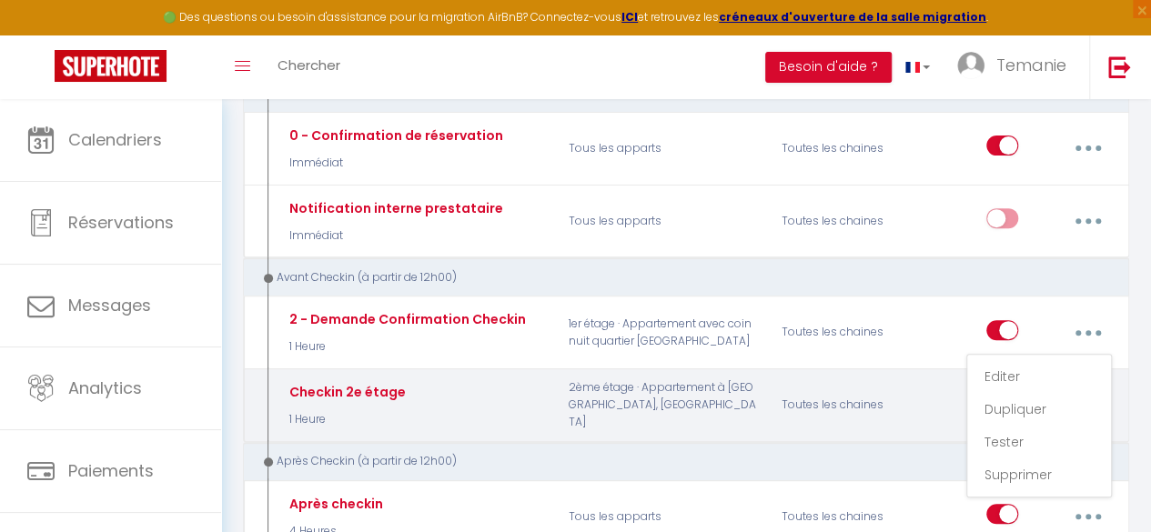
click at [441, 407] on div "Checkin 2e étage 1 Heure" at bounding box center [415, 405] width 284 height 53
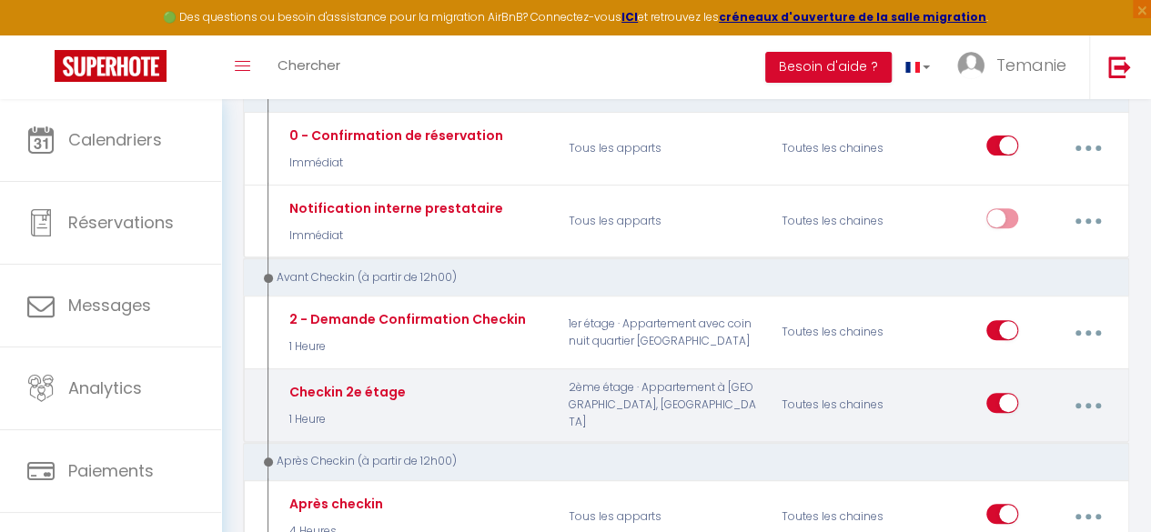
click at [1084, 400] on button "button" at bounding box center [1087, 405] width 48 height 35
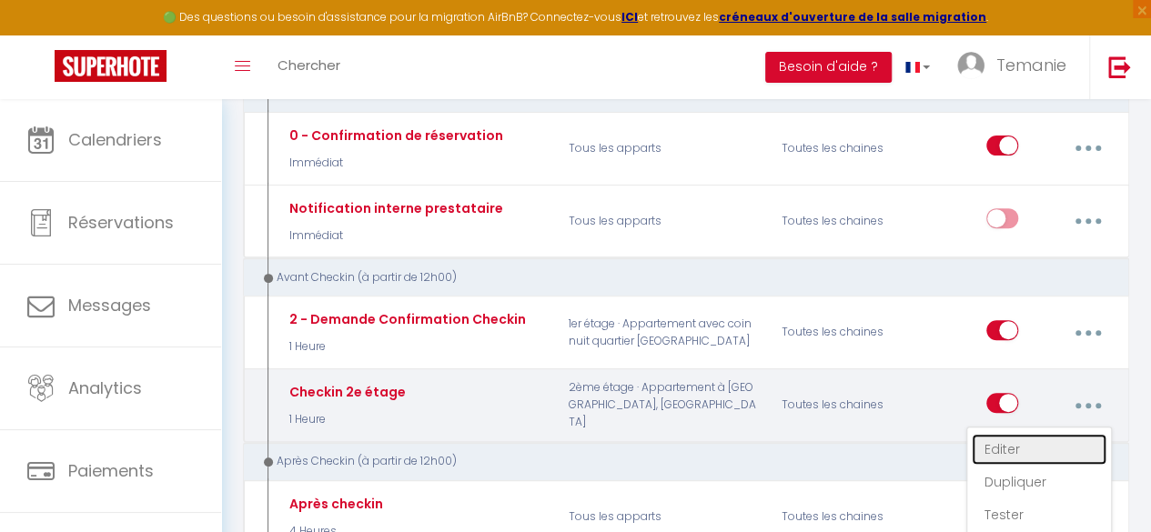
click at [999, 445] on link "Editer" at bounding box center [1039, 449] width 135 height 31
checkbox input "true"
checkbox input "false"
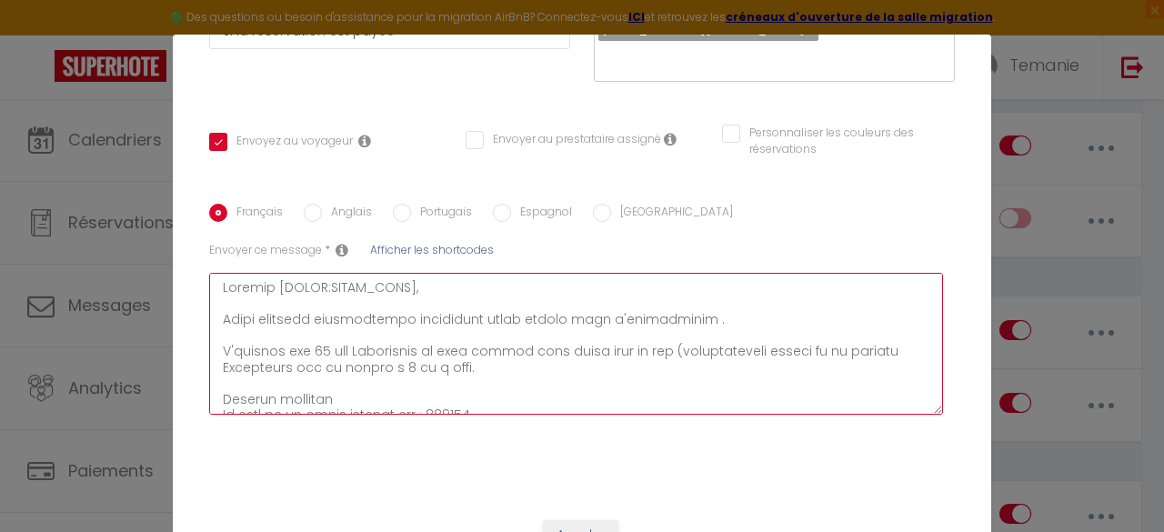
drag, startPoint x: 566, startPoint y: 373, endPoint x: 207, endPoint y: 265, distance: 374.4
click at [209, 273] on textarea at bounding box center [576, 344] width 734 height 142
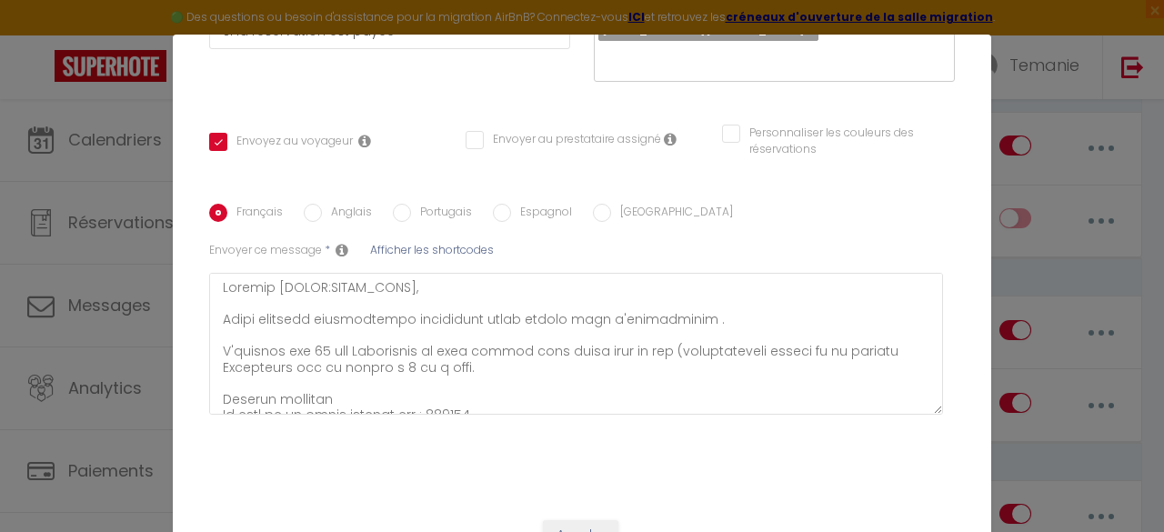
click at [813, 176] on div "Français Anglais Portugais Espagnol Italien Sujet * Afficher les shortcodes Env…" at bounding box center [582, 318] width 746 height 284
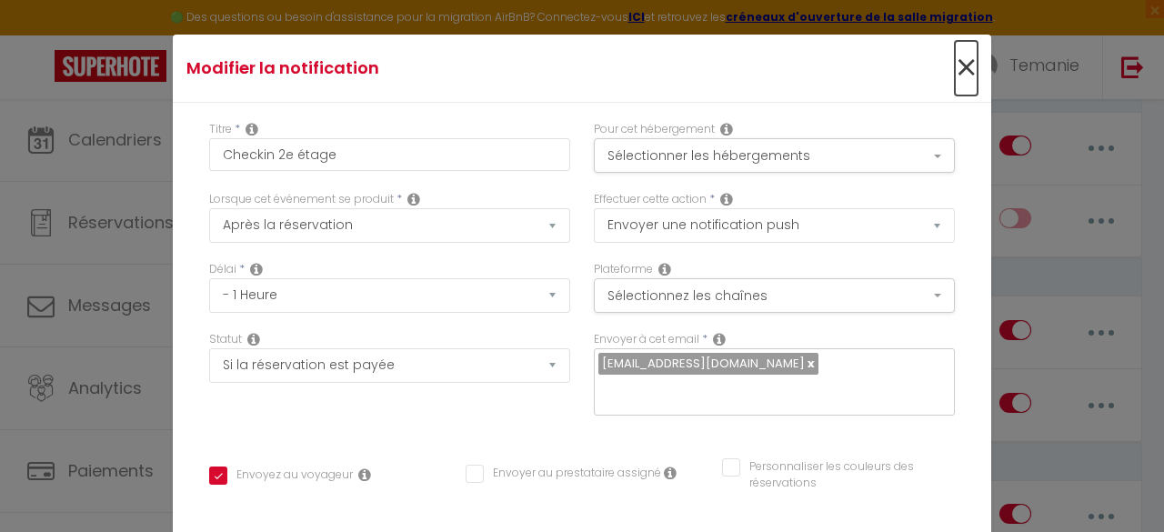
click at [955, 81] on span "×" at bounding box center [966, 68] width 23 height 55
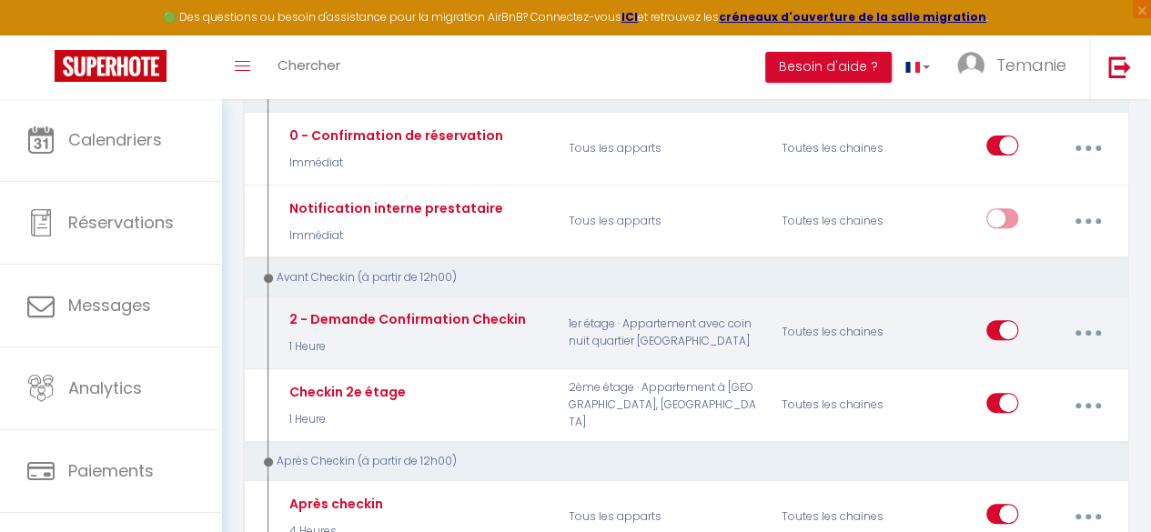
click at [1093, 338] on button "button" at bounding box center [1087, 333] width 48 height 35
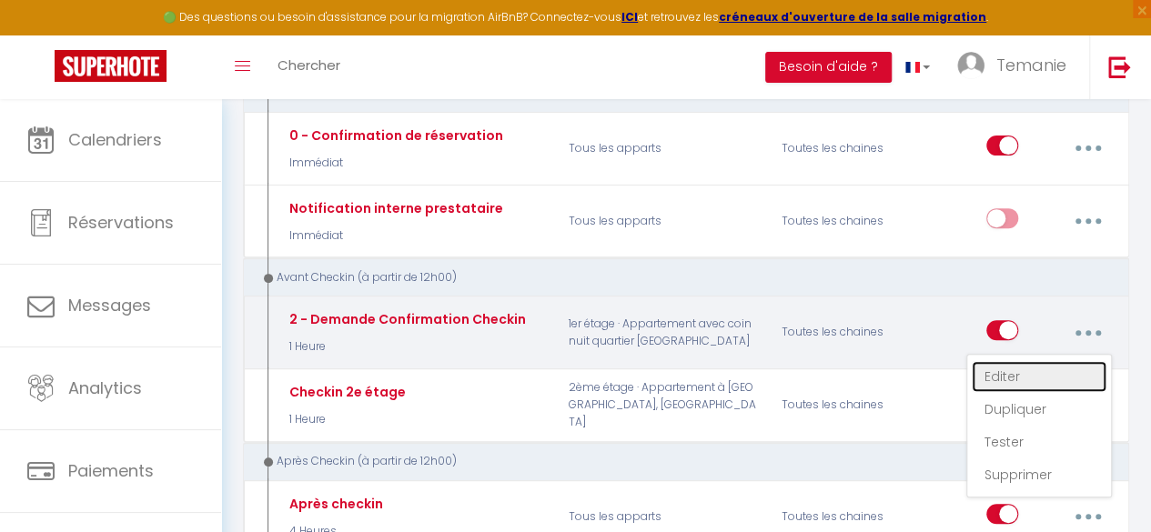
click at [1002, 370] on link "Editer" at bounding box center [1039, 376] width 135 height 31
type input "2 - Demande Confirmation Checkin"
checkbox input "true"
checkbox input "false"
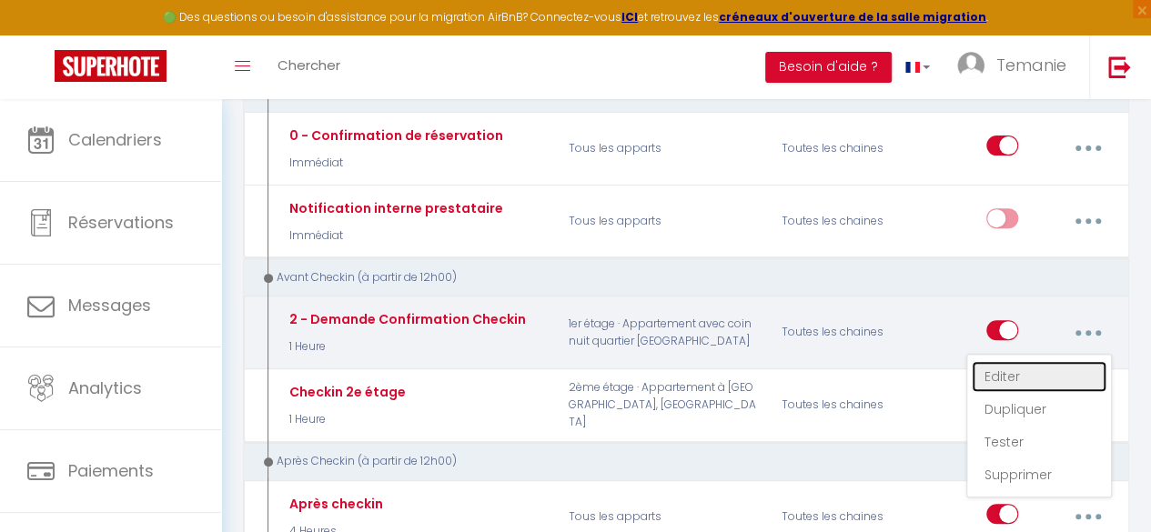
type textarea "Loremip [DOLOR:SITAM_CONS], Adipi elitsedd eiusmodtempo incididunt utlab etdolo…"
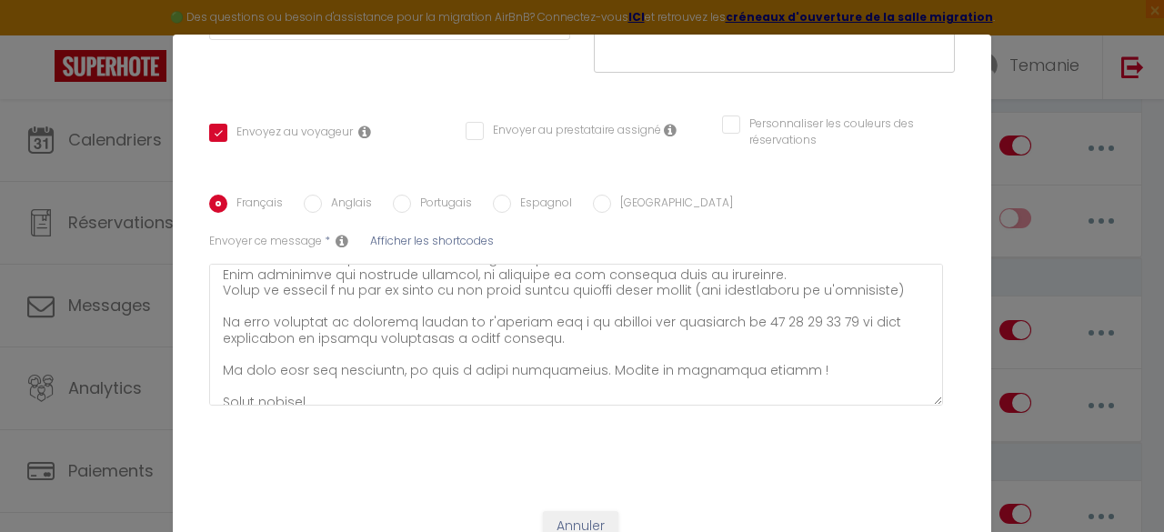
scroll to position [382, 0]
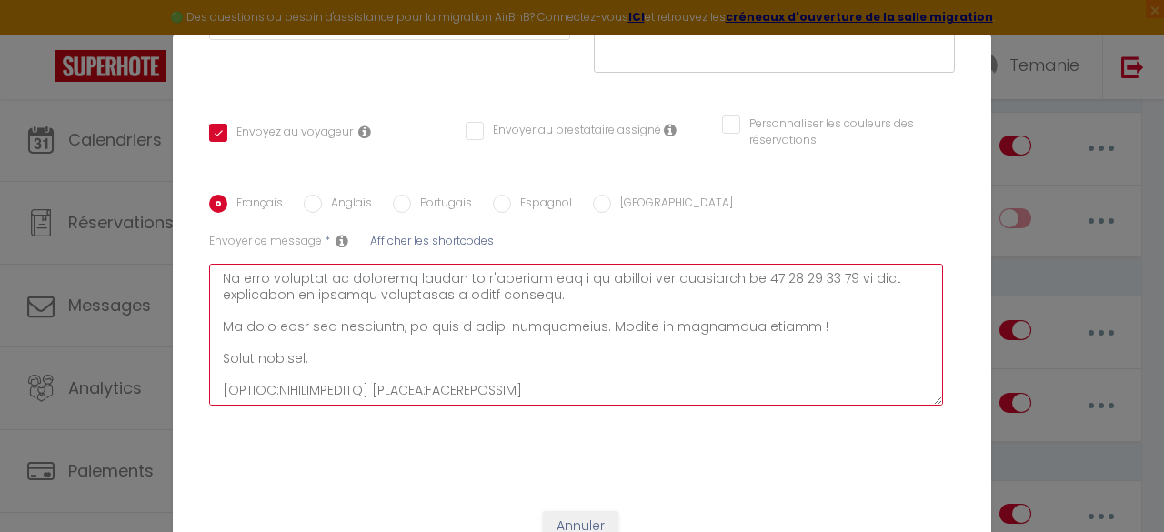
drag, startPoint x: 546, startPoint y: 357, endPoint x: 213, endPoint y: 381, distance: 333.9
click at [213, 381] on div "Français Anglais Portugais Espagnol Italien Sujet * Afficher les shortcodes Env…" at bounding box center [582, 309] width 755 height 229
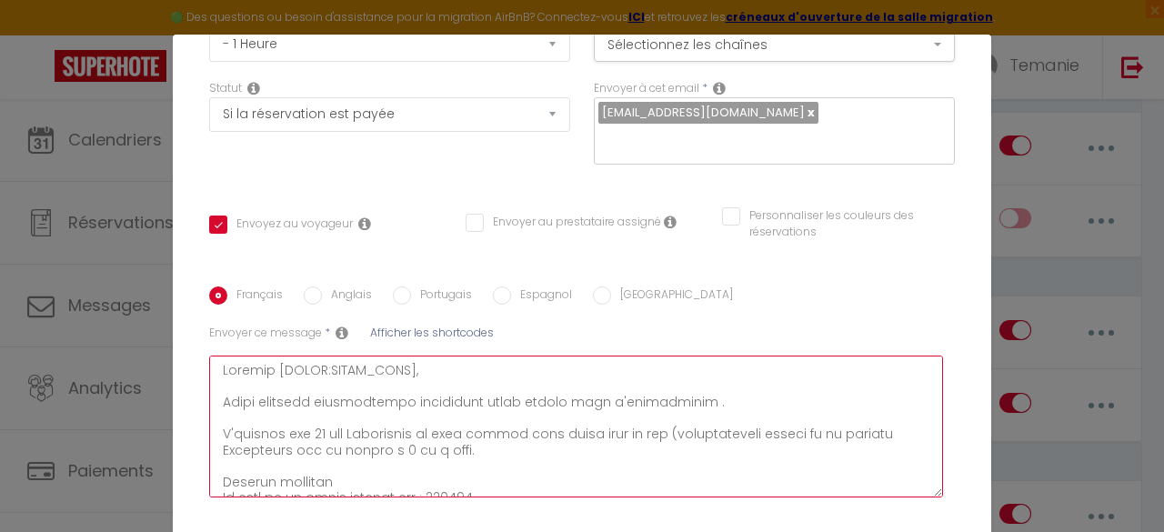
scroll to position [0, 0]
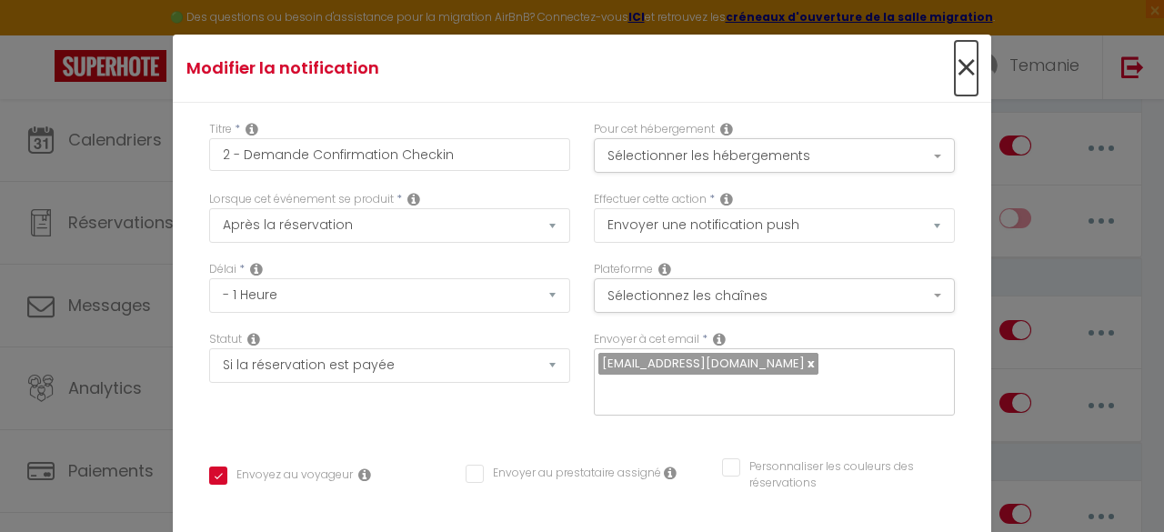
click at [955, 66] on span "×" at bounding box center [966, 68] width 23 height 55
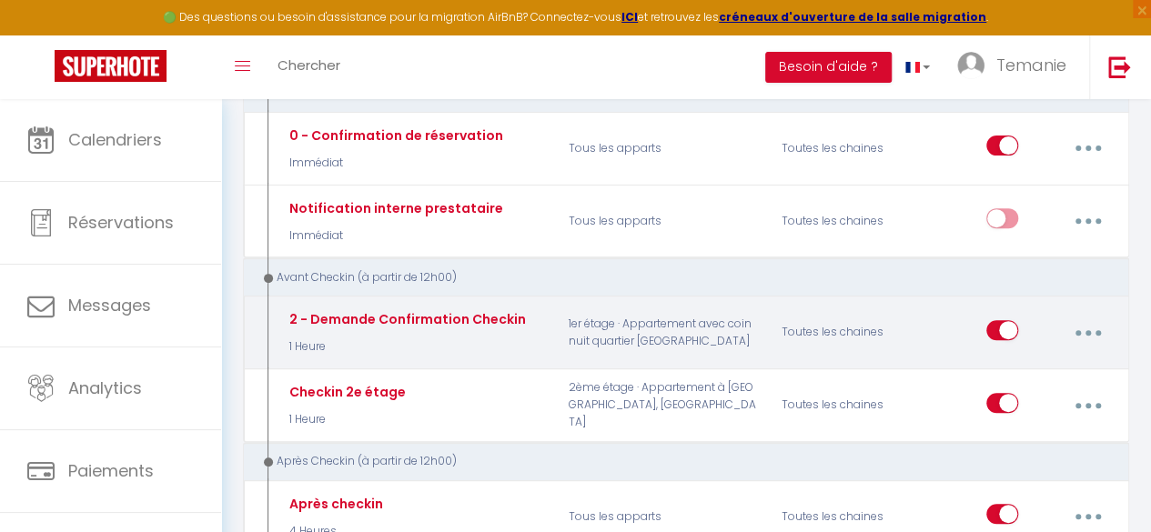
click at [1079, 325] on button "button" at bounding box center [1087, 333] width 48 height 35
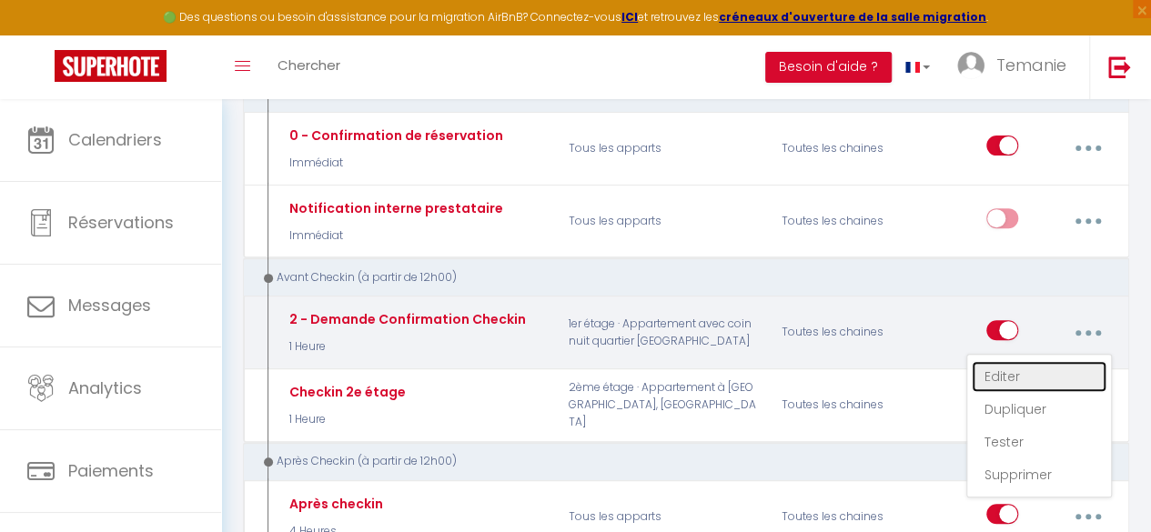
click at [1023, 374] on link "Editer" at bounding box center [1039, 376] width 135 height 31
checkbox input "false"
checkbox input "true"
checkbox input "false"
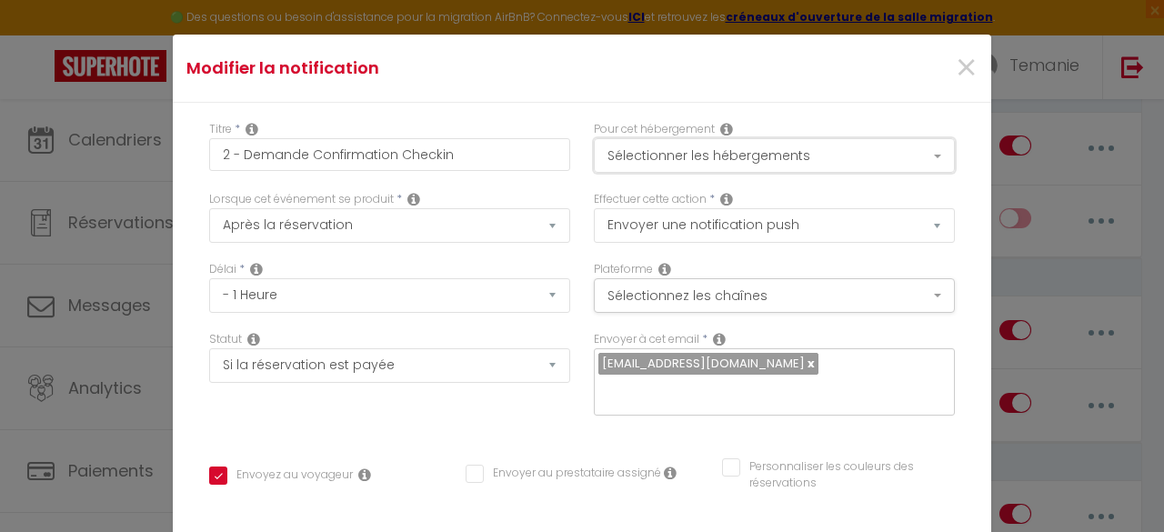
click at [630, 155] on button "Sélectionner les hébergements" at bounding box center [774, 155] width 361 height 35
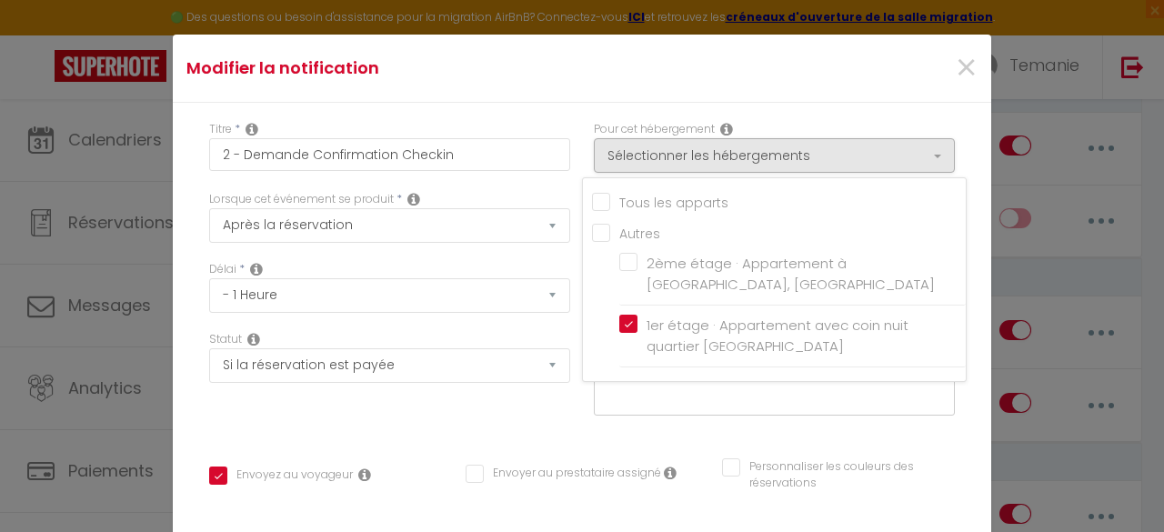
click at [559, 143] on div "Titre * 2 - Demande Confirmation Checkin" at bounding box center [389, 156] width 385 height 70
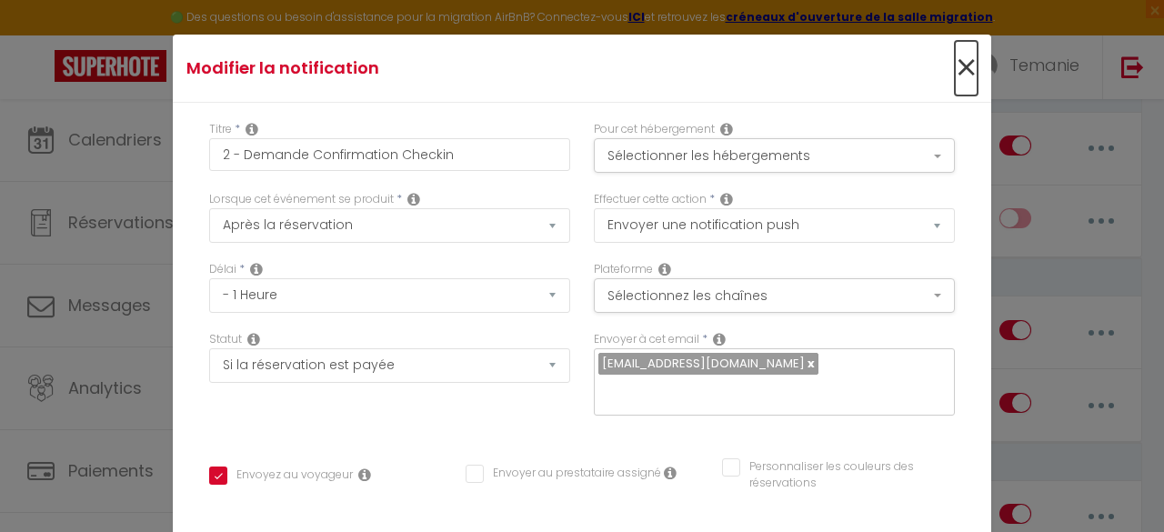
click at [955, 67] on span "×" at bounding box center [966, 68] width 23 height 55
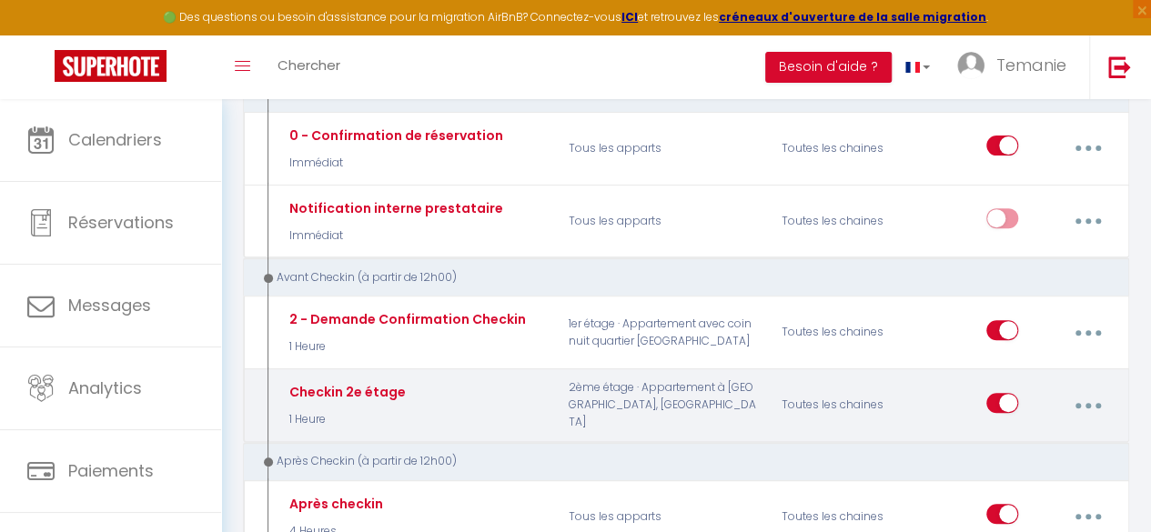
click at [1083, 394] on button "button" at bounding box center [1087, 405] width 48 height 35
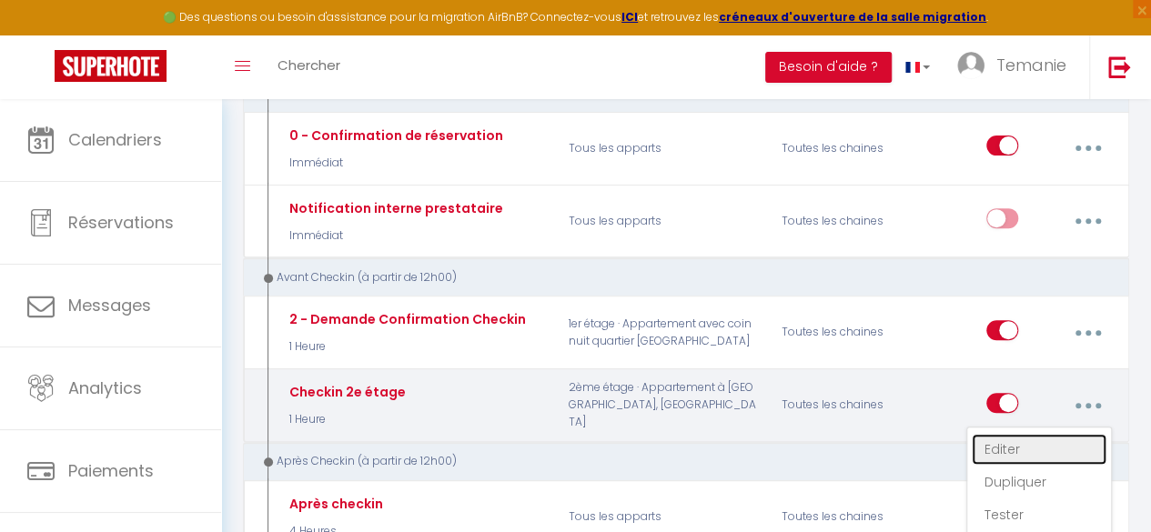
click at [1009, 456] on link "Editer" at bounding box center [1039, 449] width 135 height 31
type input "Checkin 2e étage"
checkbox input "true"
checkbox input "false"
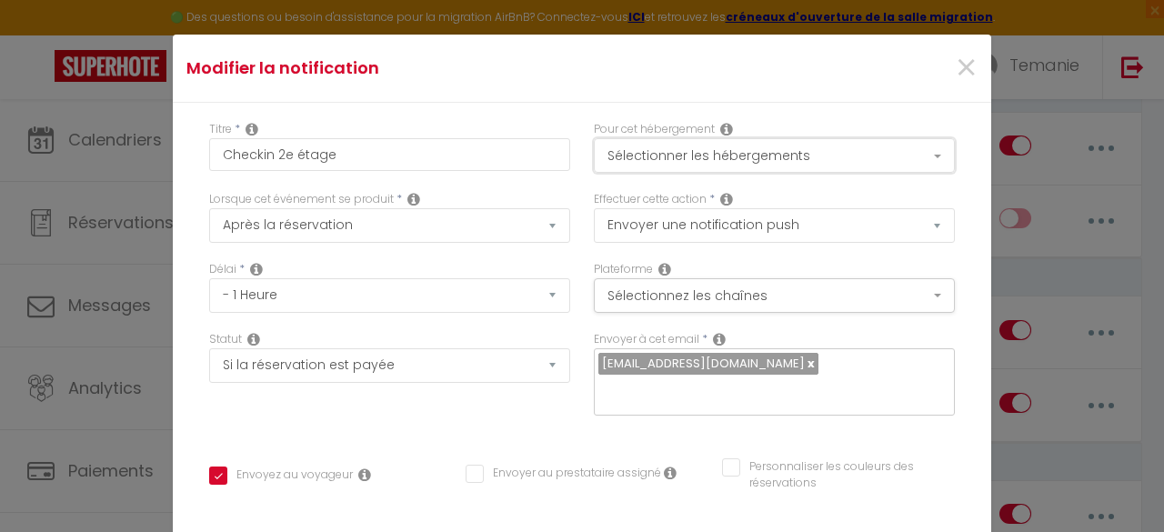
click at [704, 156] on button "Sélectionner les hébergements" at bounding box center [774, 155] width 361 height 35
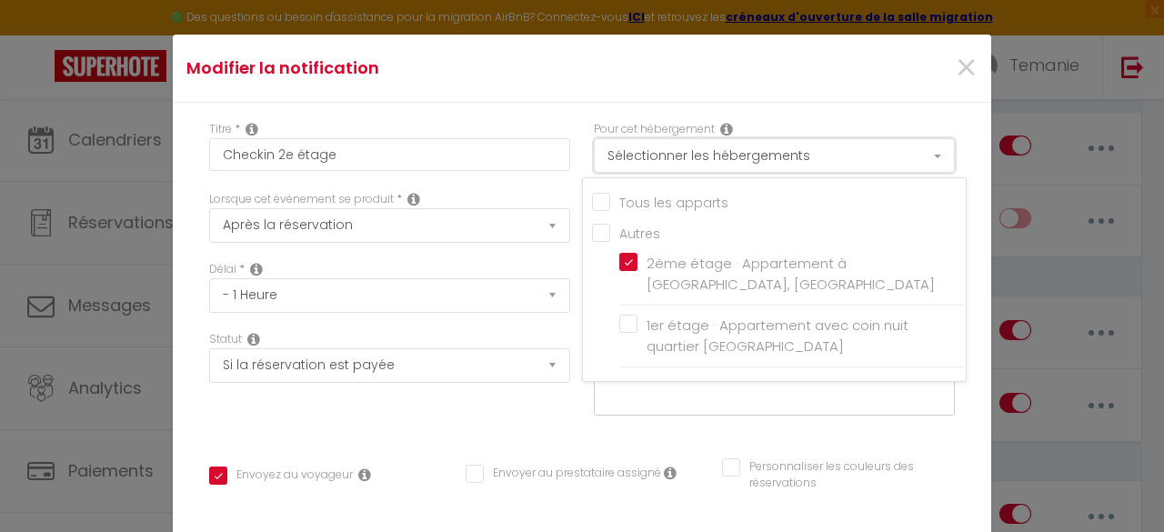
click at [704, 156] on button "Sélectionner les hébergements" at bounding box center [774, 155] width 361 height 35
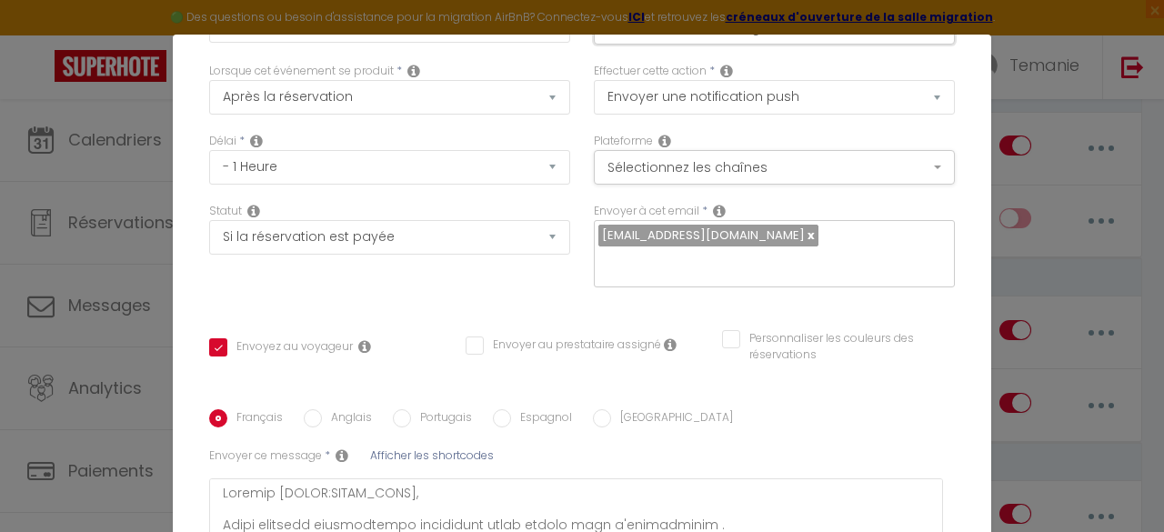
scroll to position [129, 0]
click at [566, 340] on div "Envoyer au prestataire assigné" at bounding box center [564, 355] width 196 height 38
click at [679, 168] on button "Sélectionnez les chaînes" at bounding box center [774, 166] width 361 height 35
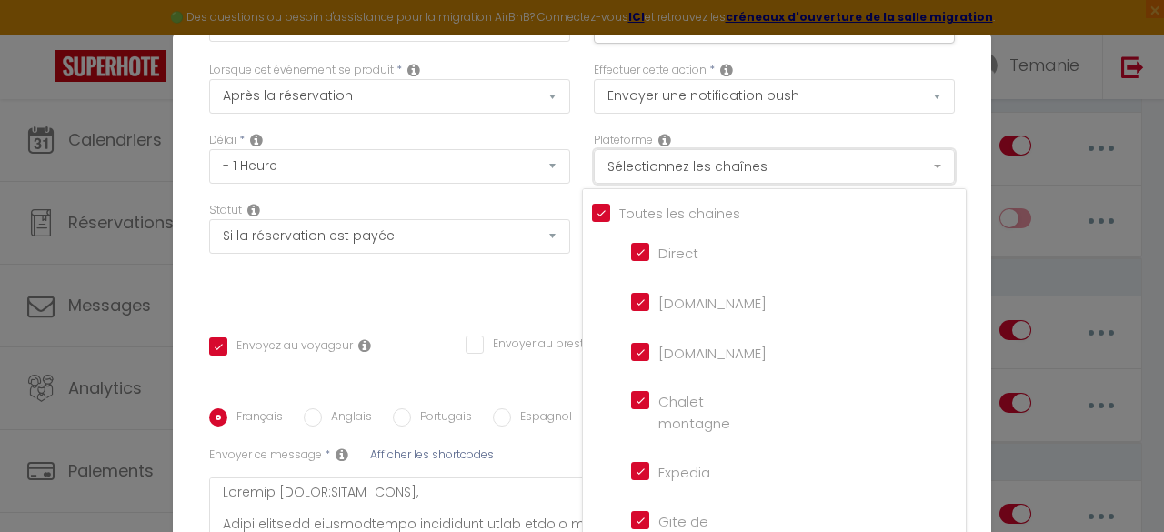
click at [679, 168] on button "Sélectionnez les chaînes" at bounding box center [774, 166] width 361 height 35
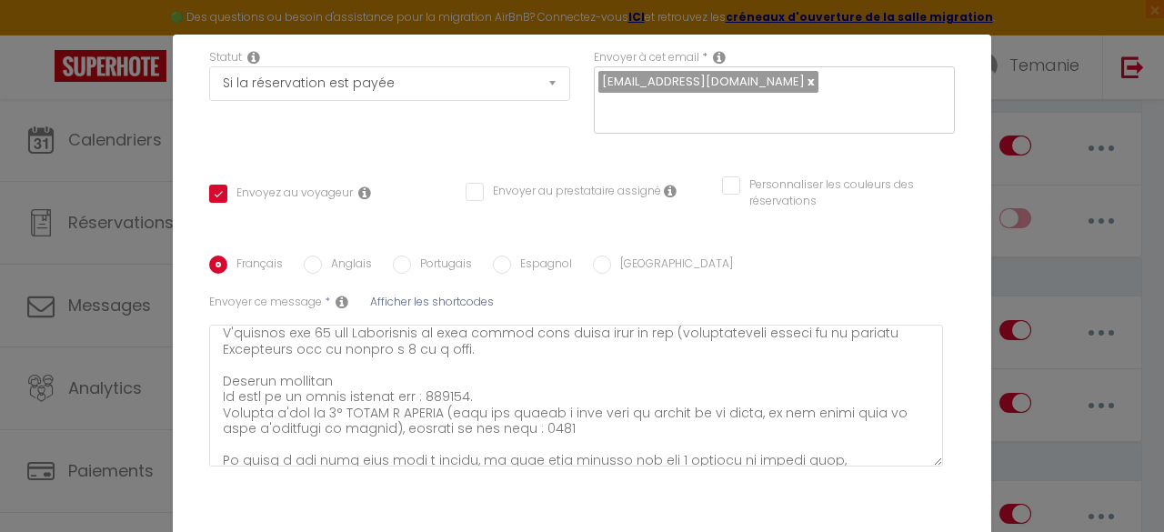
scroll to position [73, 0]
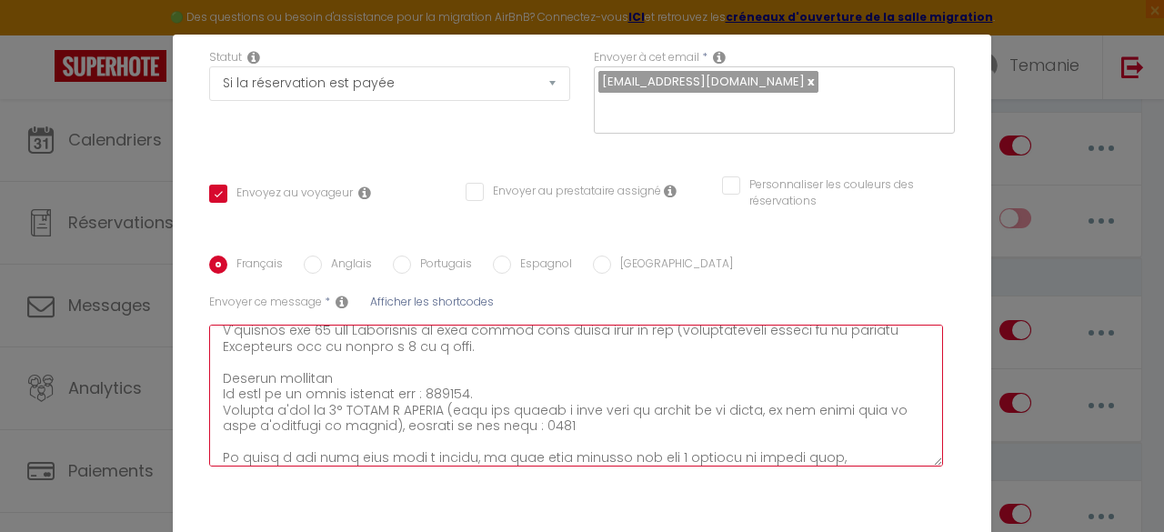
click at [565, 407] on textarea at bounding box center [576, 396] width 734 height 142
type textarea "Loremip [DOLOR:SITAM_CONS], Adipi elitsedd eiusmodtempo incididunt utlab etdolo…"
checkbox input "true"
checkbox input "false"
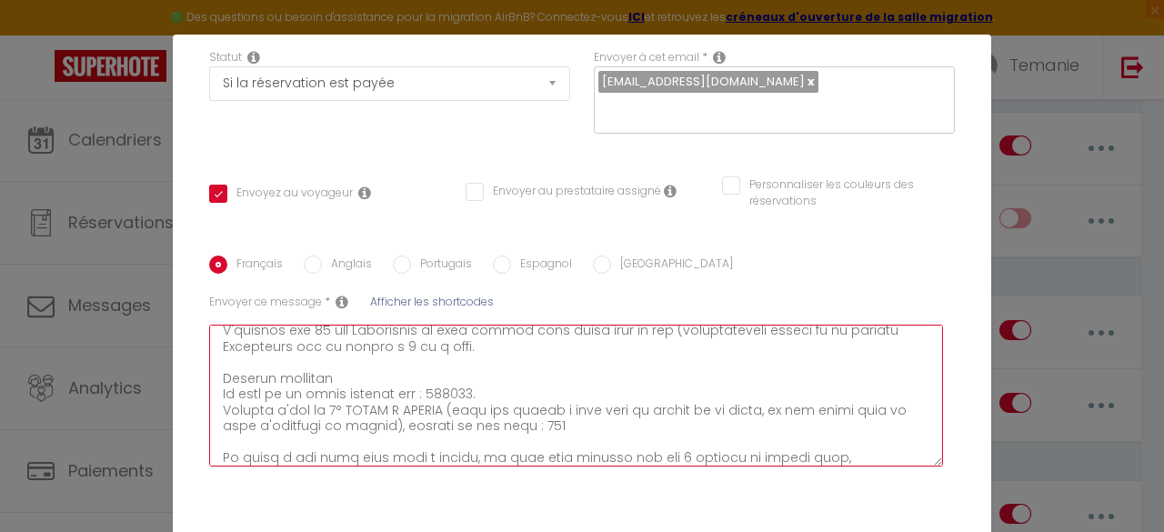
type textarea "Loremip [DOLOR:SITAM_CONS], Adipi elitsedd eiusmodtempo incididunt utlab etdolo…"
checkbox input "true"
checkbox input "false"
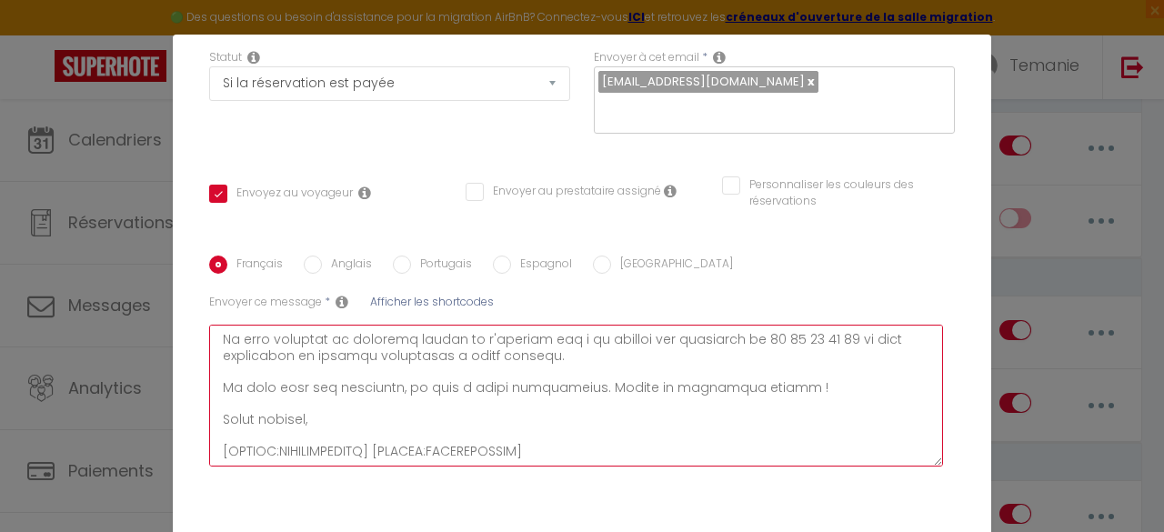
scroll to position [343, 0]
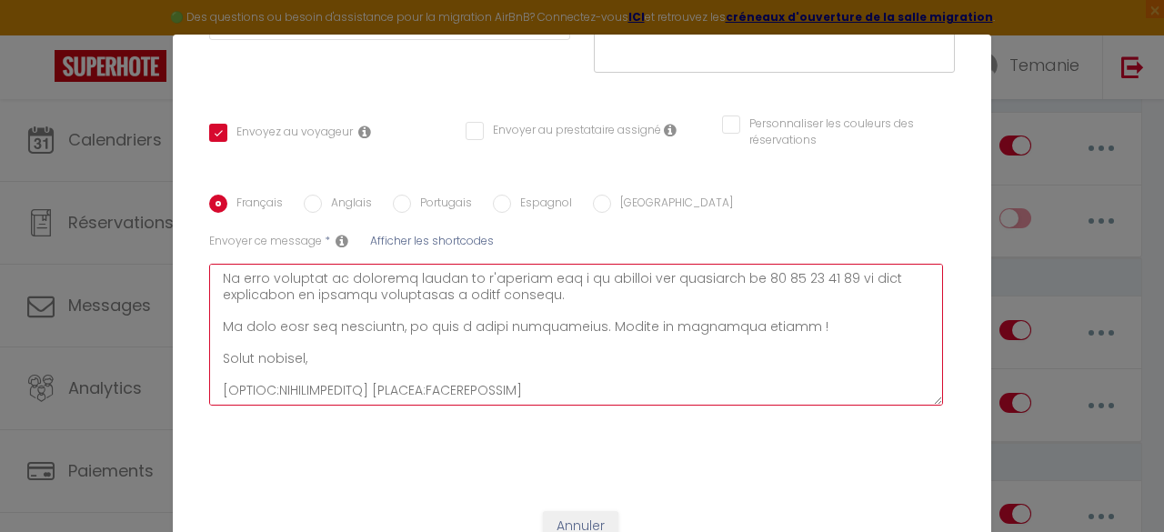
type textarea "Loremip [DOLOR:SITAM_CONS], Adipi elitsedd eiusmodtempo incididunt utlab etdolo…"
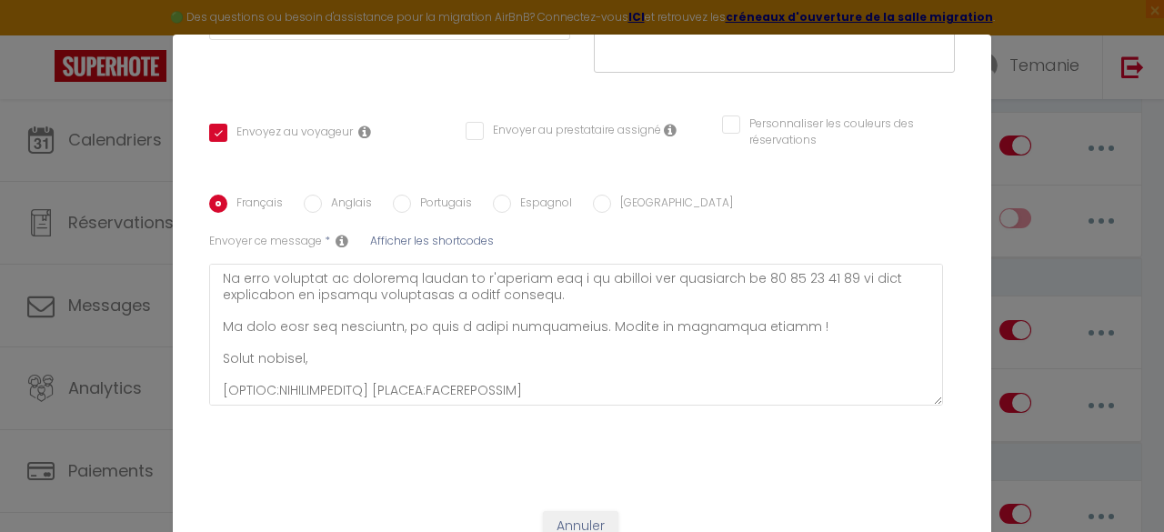
checkbox input "true"
checkbox input "false"
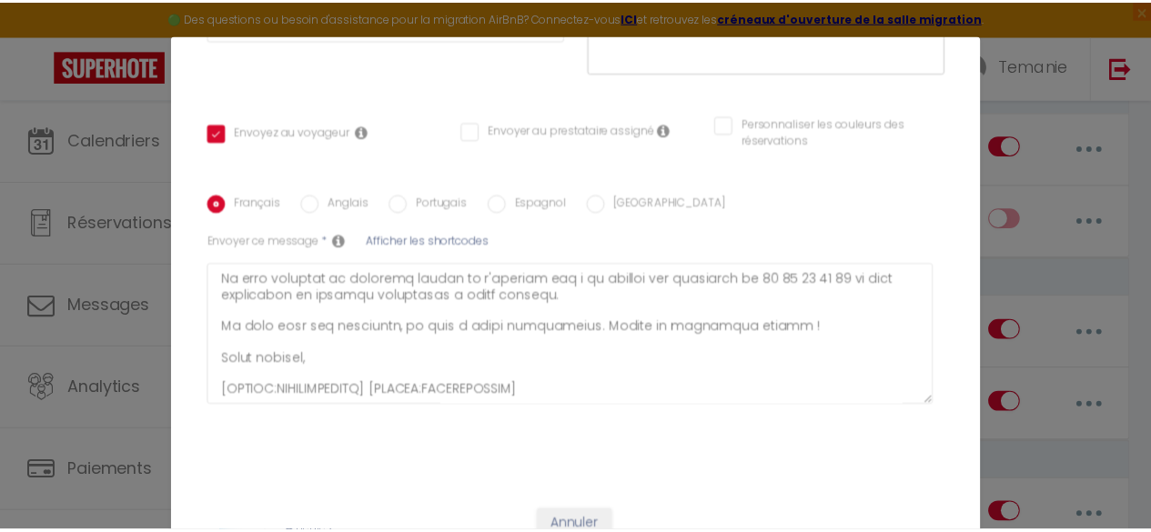
scroll to position [324, 0]
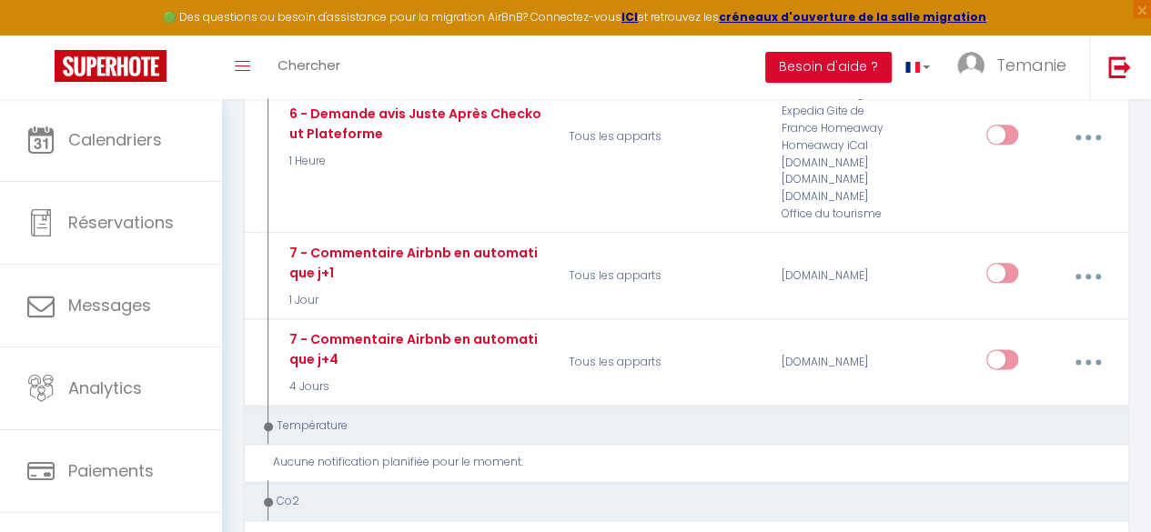
scroll to position [1013, 0]
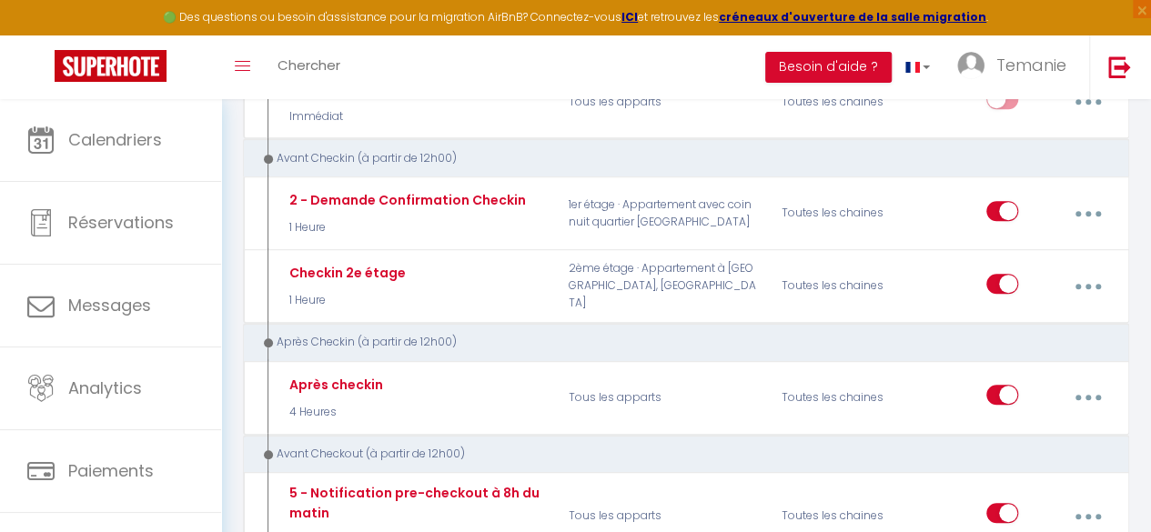
scroll to position [0, 0]
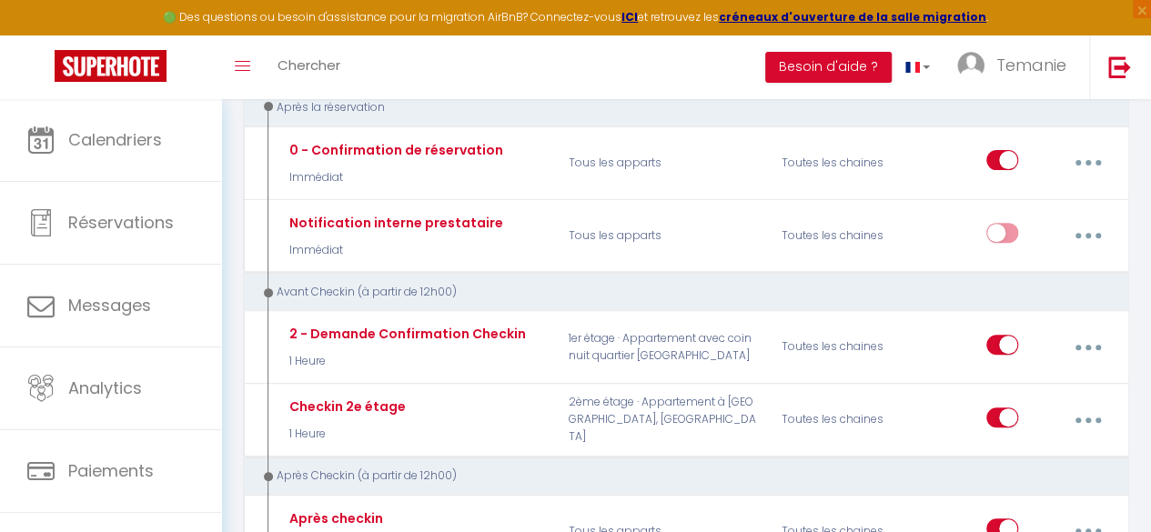
scroll to position [243, 0]
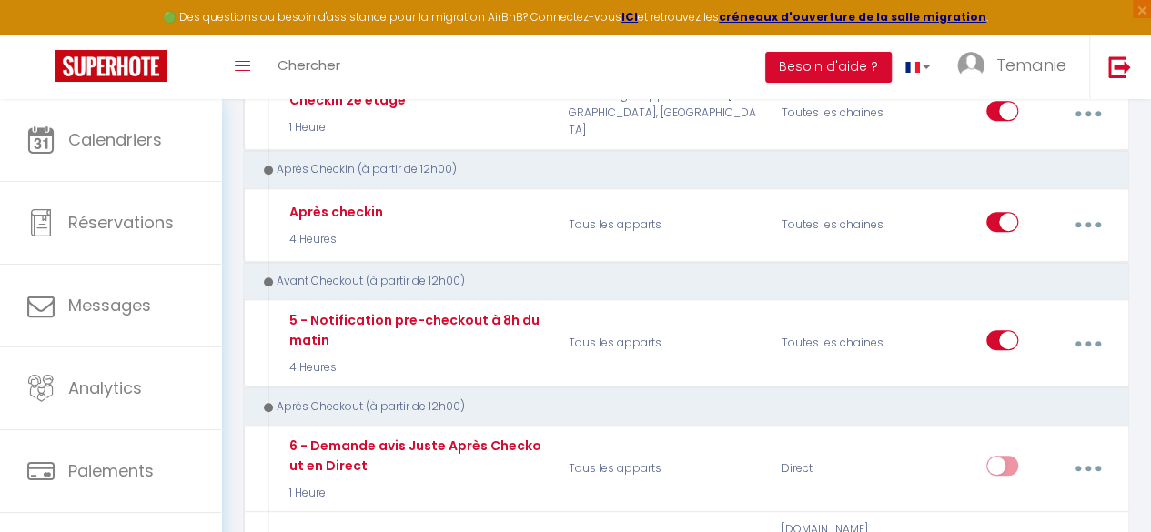
scroll to position [534, 0]
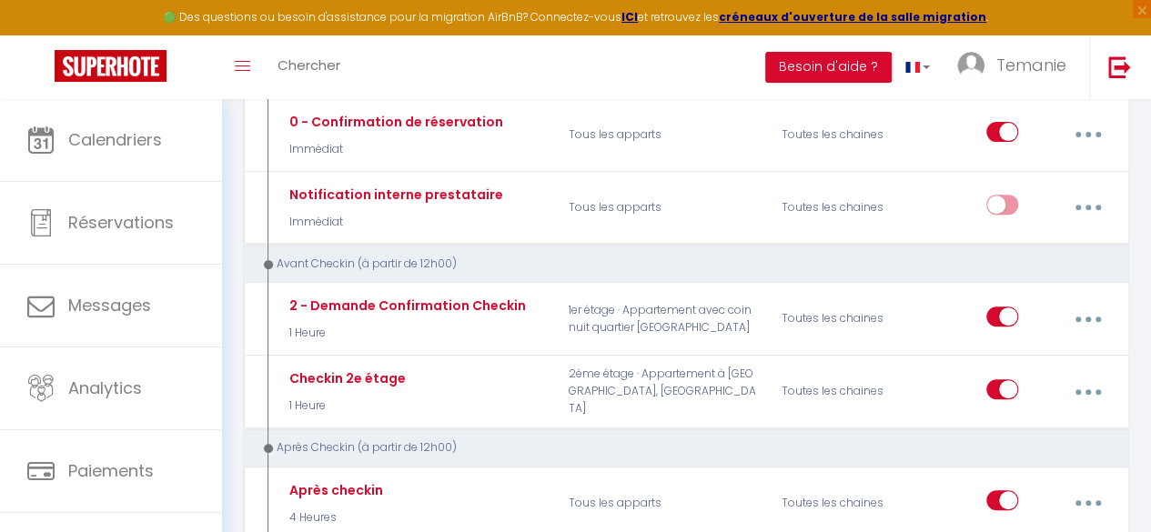
scroll to position [0, 0]
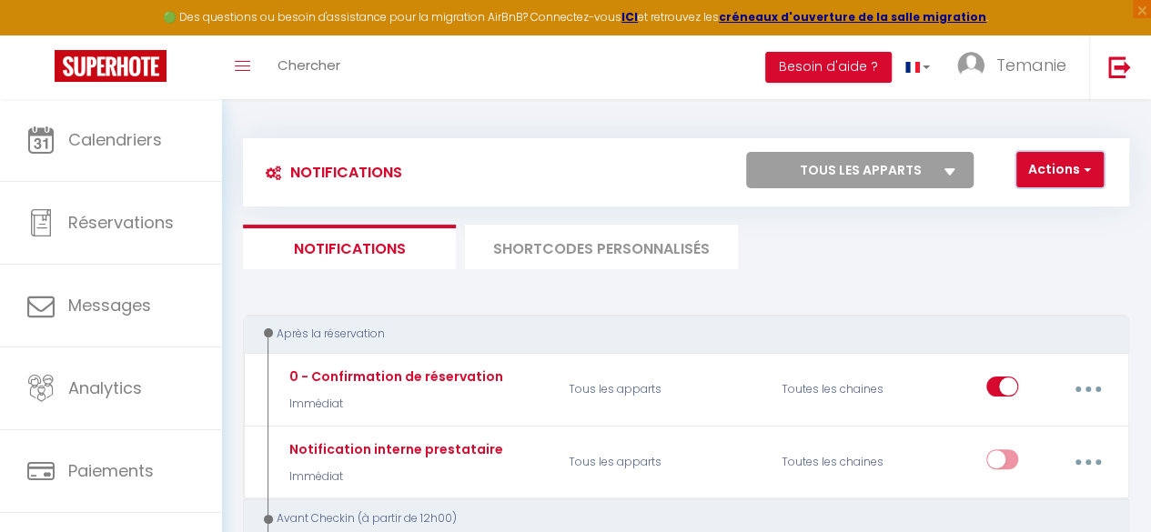
click at [1077, 175] on button "Actions" at bounding box center [1059, 170] width 87 height 36
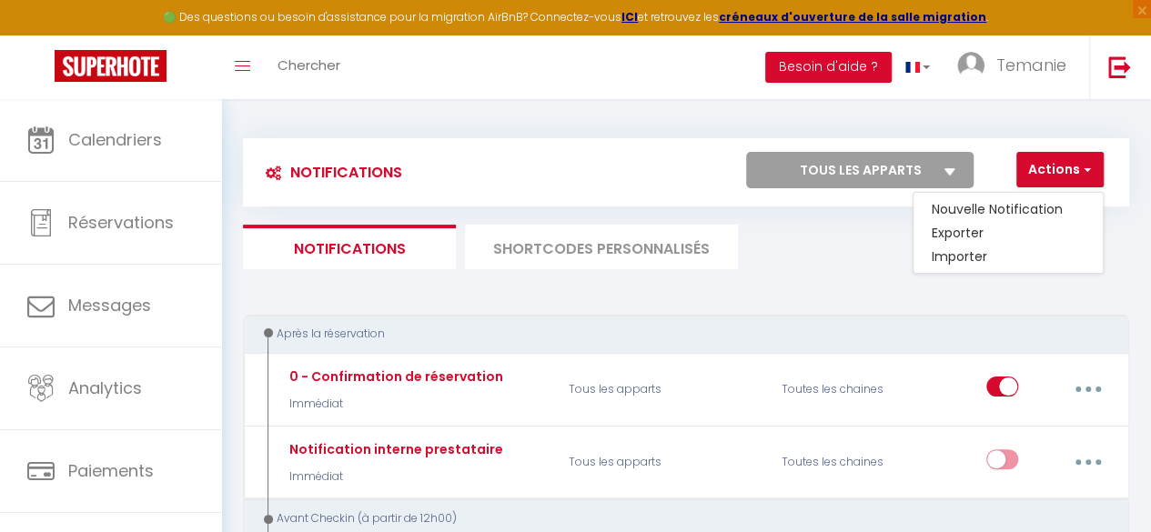
click at [1126, 235] on ul "Notifications SHORTCODES PERSONNALISÉS" at bounding box center [686, 247] width 886 height 45
